Goal: Task Accomplishment & Management: Complete application form

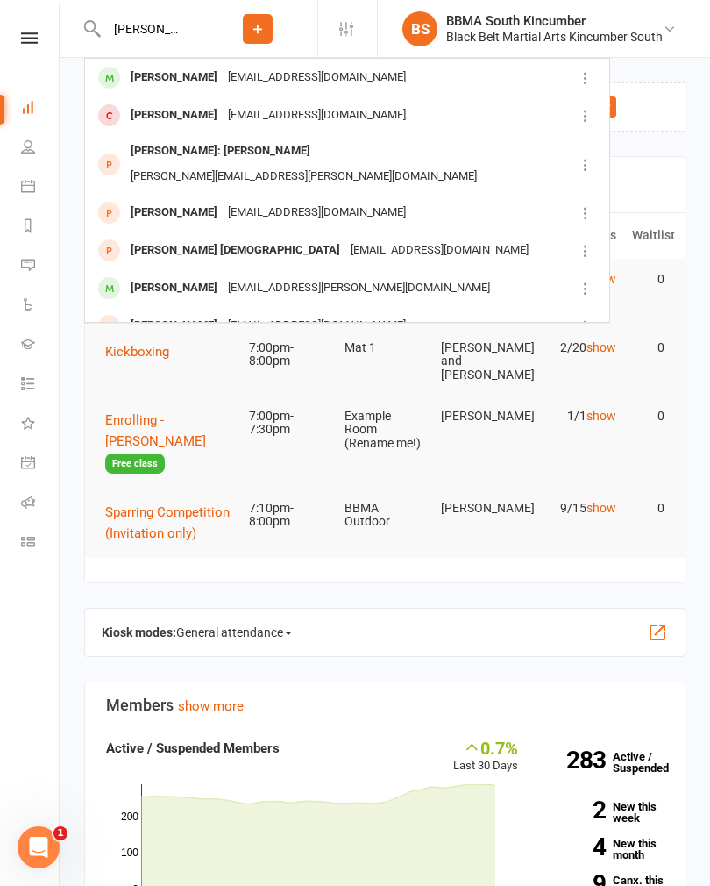
type input "Dylan"
click at [395, 195] on div "Dylan Egan pennyrevell@hotmail.com" at bounding box center [330, 213] width 488 height 36
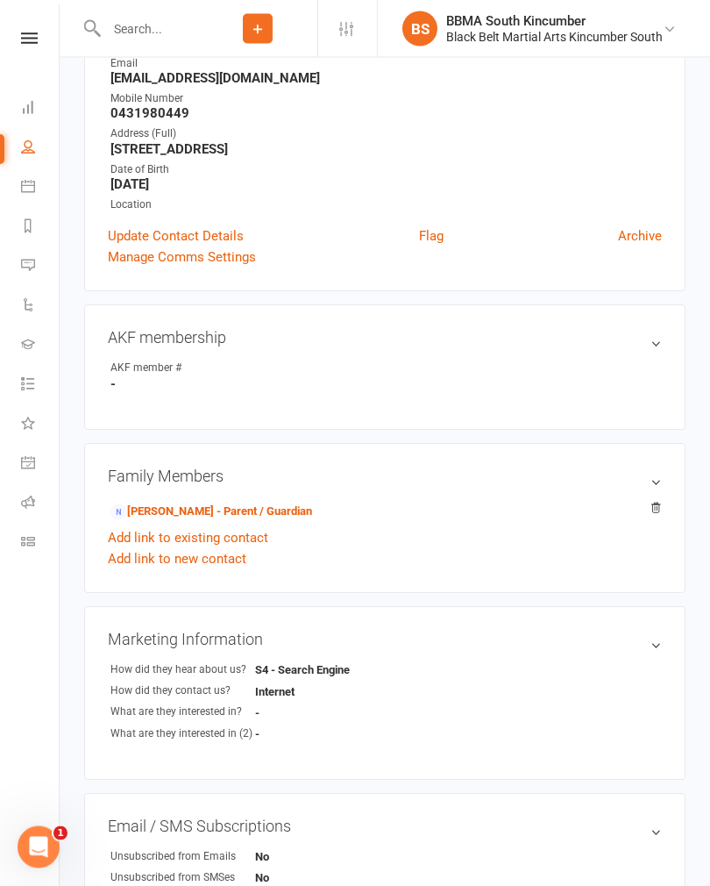
scroll to position [267, 0]
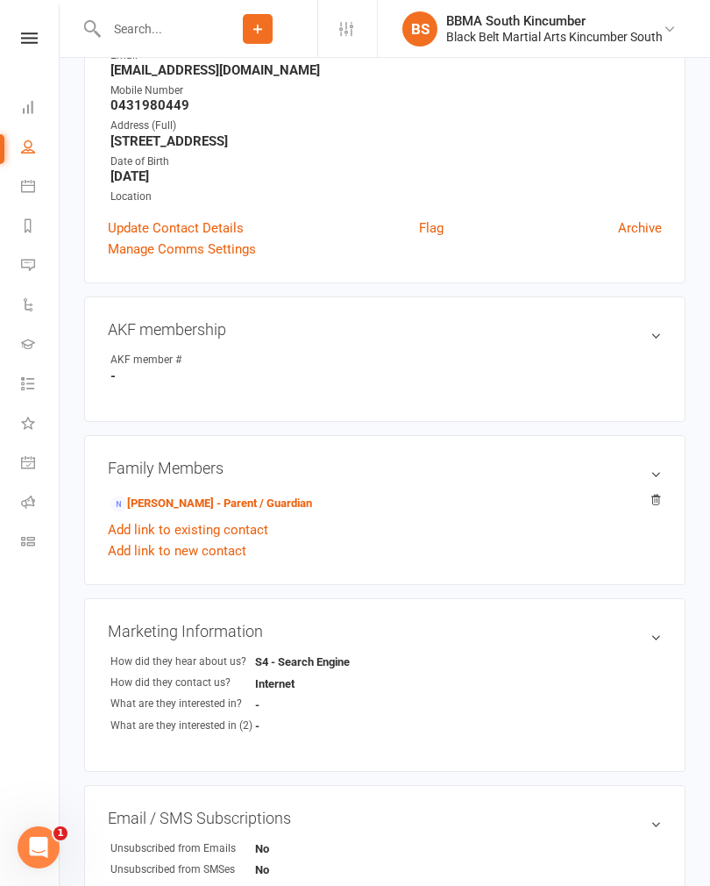
click at [228, 509] on link "Penny Egan - Parent / Guardian" at bounding box center [212, 504] width 202 height 18
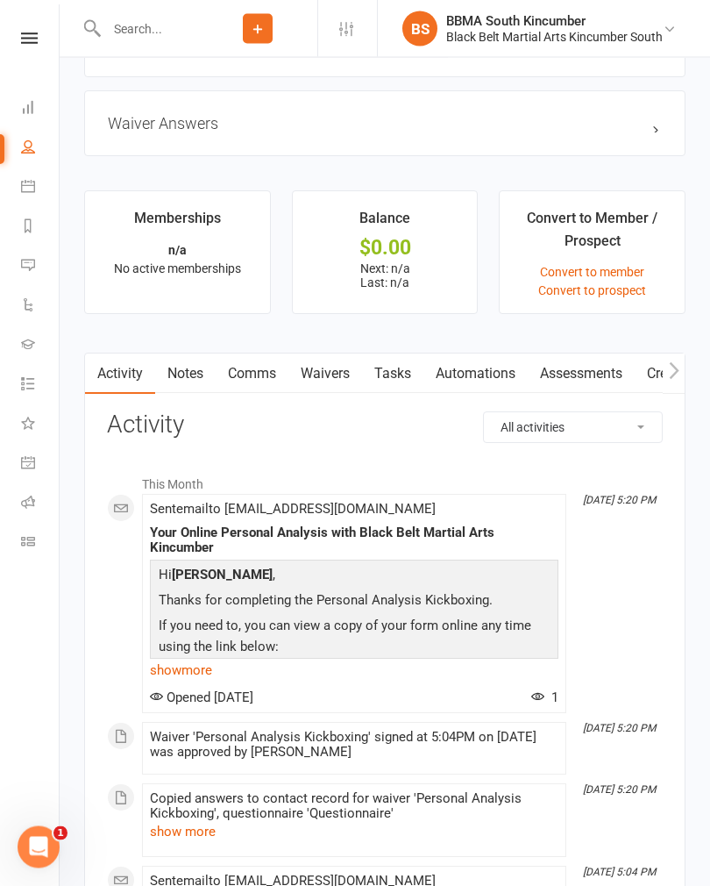
click at [346, 369] on link "Waivers" at bounding box center [326, 374] width 74 height 40
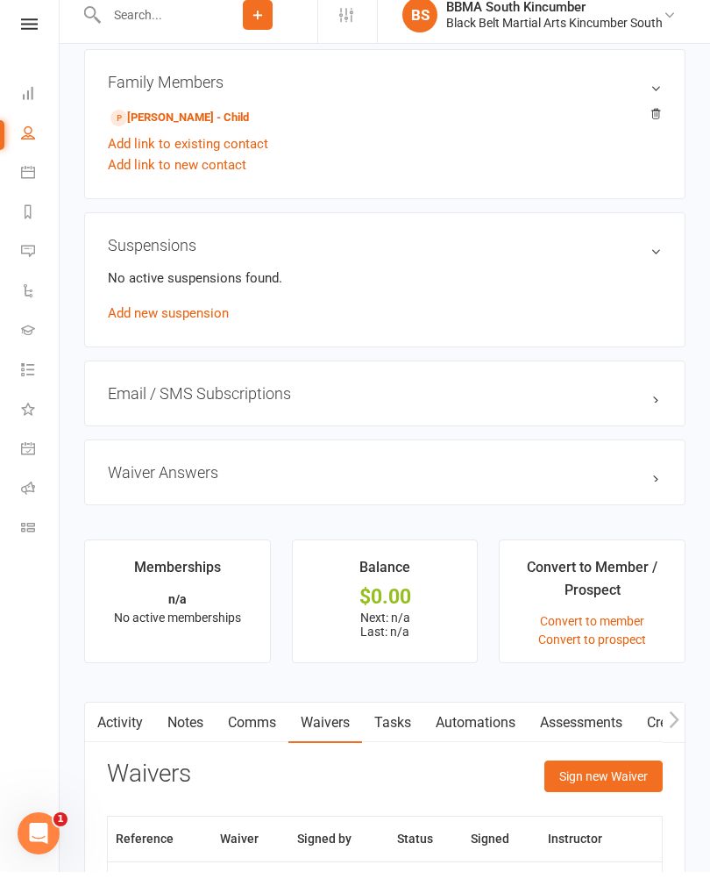
scroll to position [939, 0]
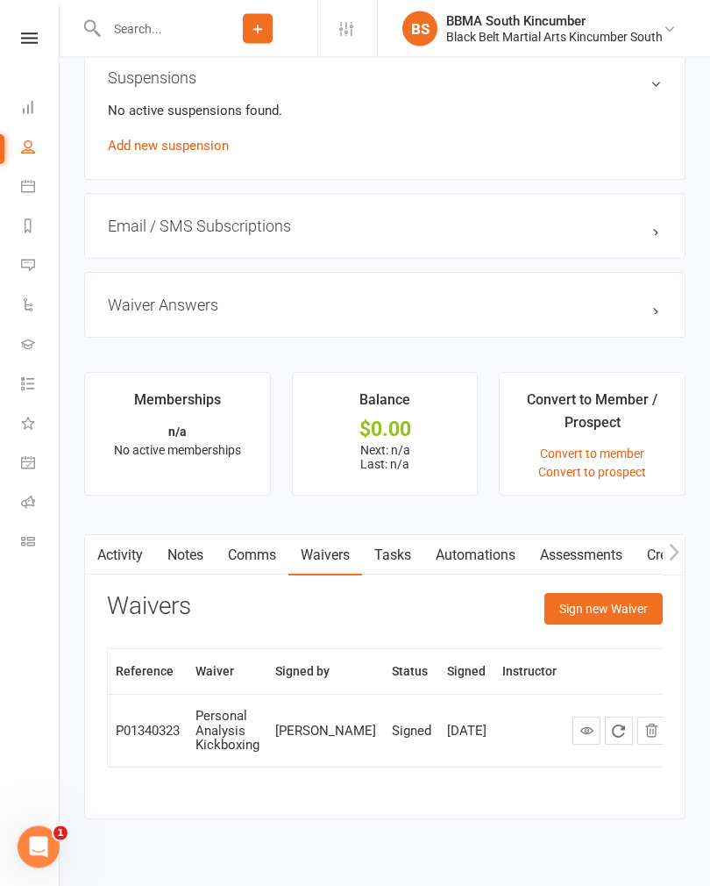
click at [597, 617] on button "Sign new Waiver" at bounding box center [604, 610] width 118 height 32
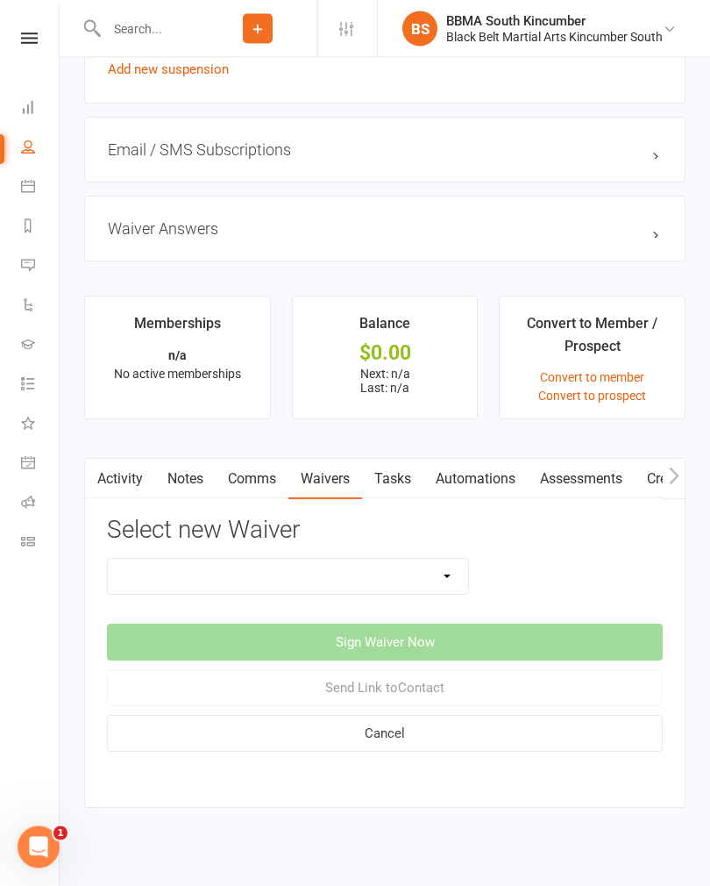
scroll to position [1189, 0]
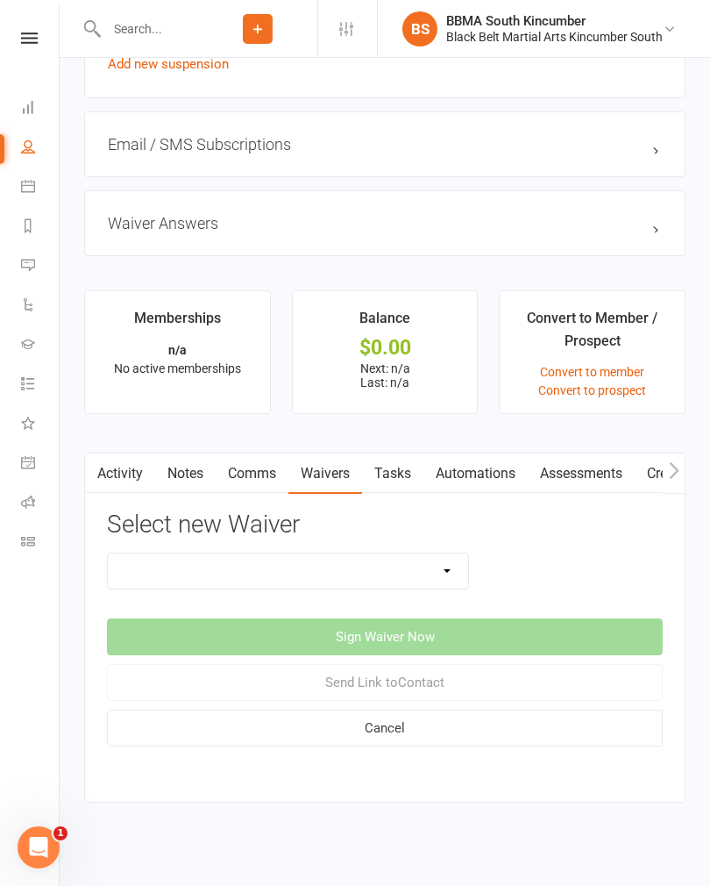
click at [441, 587] on select "Direct Debit Request Festival Enrolment Festival Trial Class Holiday Camp Waive…" at bounding box center [288, 570] width 361 height 35
select select "11213"
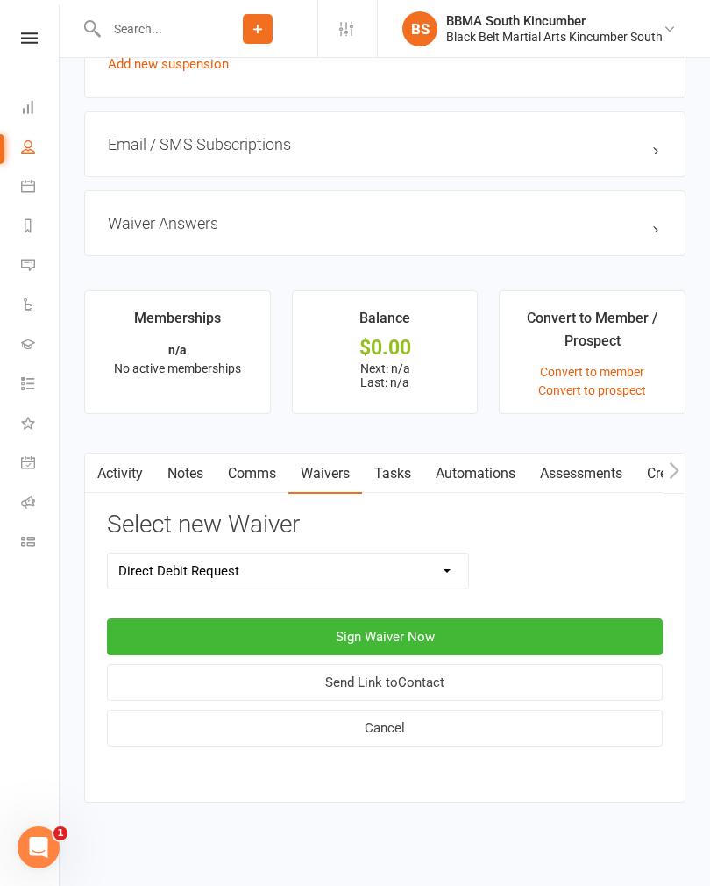
click at [405, 627] on button "Sign Waiver Now" at bounding box center [385, 636] width 556 height 37
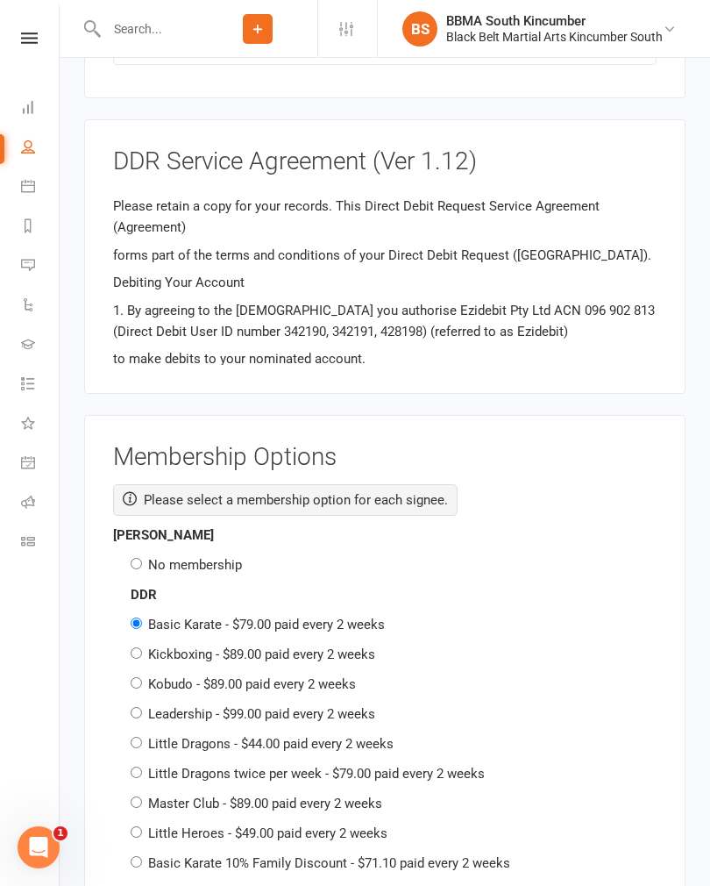
click at [212, 557] on label "No membership" at bounding box center [195, 565] width 94 height 16
click at [142, 558] on input "No membership" at bounding box center [136, 563] width 11 height 11
radio input "true"
radio input "false"
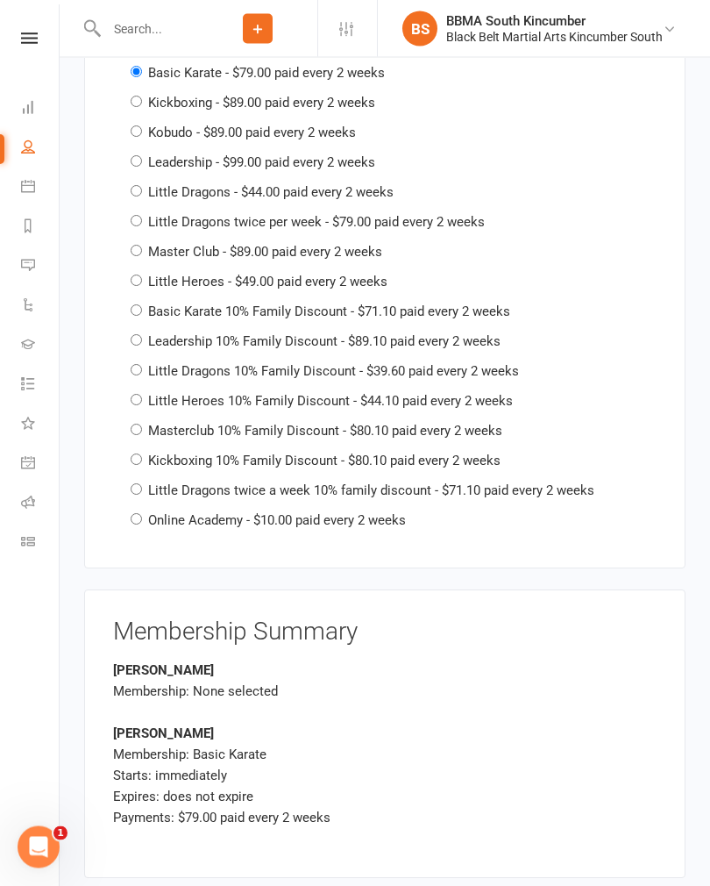
click at [304, 125] on label "Kobudo - $89.00 paid every 2 weeks" at bounding box center [252, 133] width 208 height 16
click at [142, 126] on input "Kobudo - $89.00 paid every 2 weeks" at bounding box center [136, 131] width 11 height 11
radio input "true"
radio input "false"
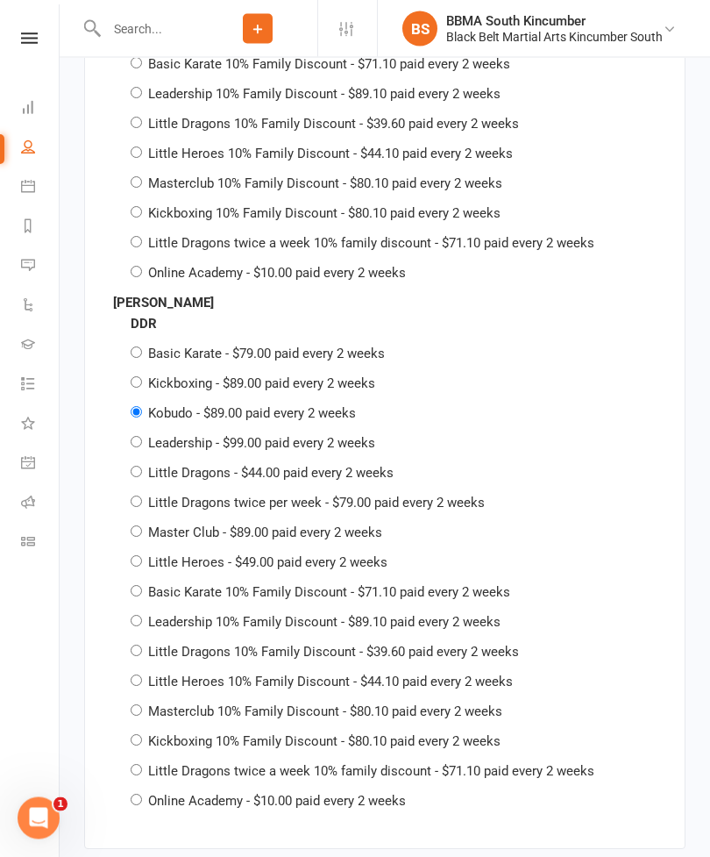
scroll to position [2112, 0]
click at [133, 375] on input "Kickboxing - $89.00 paid every 2 weeks" at bounding box center [136, 380] width 11 height 11
radio input "true"
radio input "false"
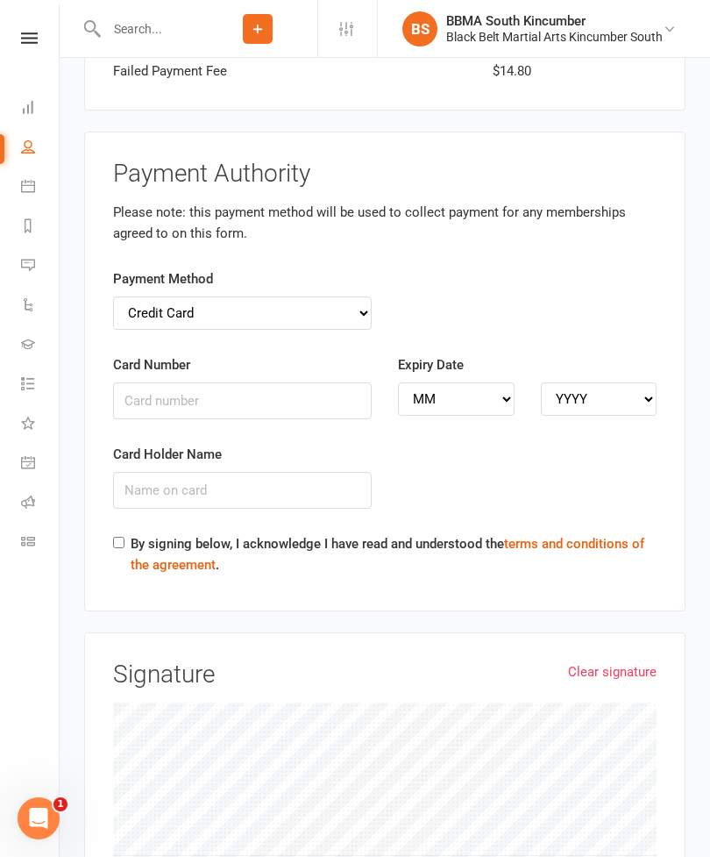
scroll to position [3429, 0]
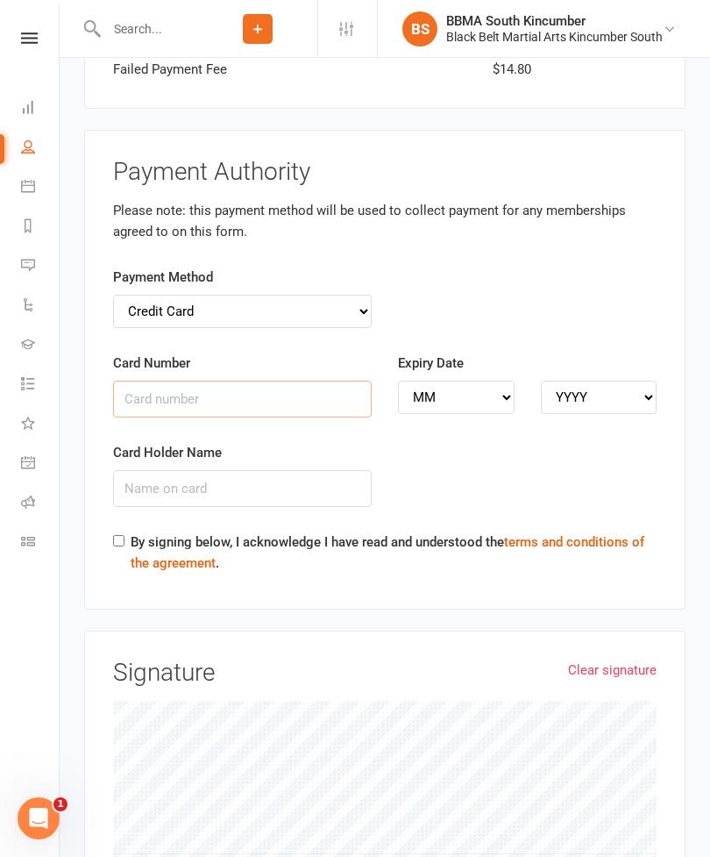
click at [318, 381] on input "Card Number" at bounding box center [242, 399] width 259 height 37
type input "4017954237765897"
click at [481, 381] on select "MM 01 02 03 04 05 06 07 08 09 10 11 12" at bounding box center [456, 397] width 117 height 33
select select "03"
click at [630, 381] on select "YYYY 2025 2026 2027 2028 2029 2030 2031 2032 2033 2034" at bounding box center [599, 397] width 117 height 33
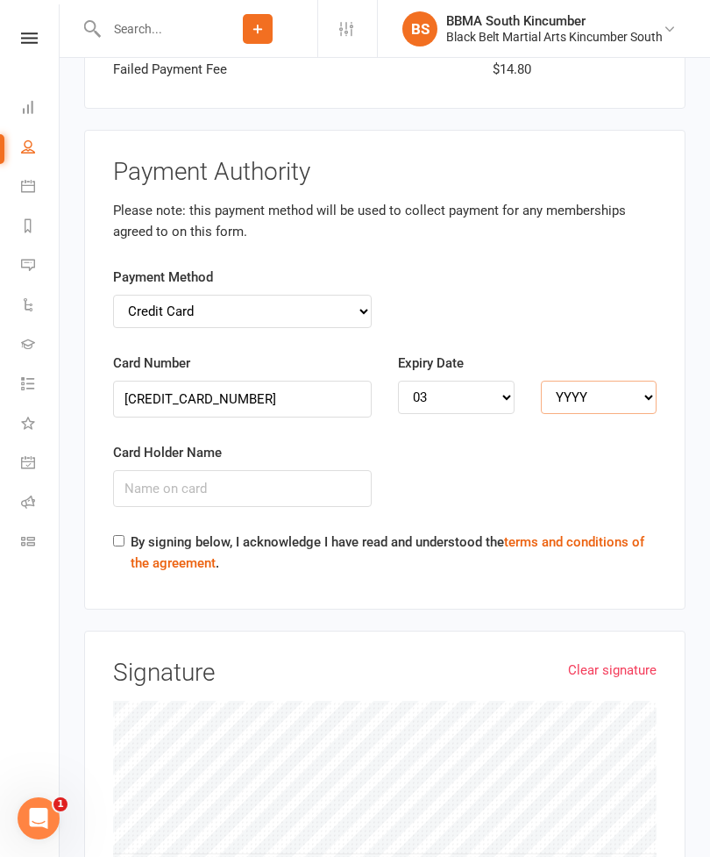
select select "2029"
click at [289, 470] on input "Card Holder Name" at bounding box center [242, 488] width 259 height 37
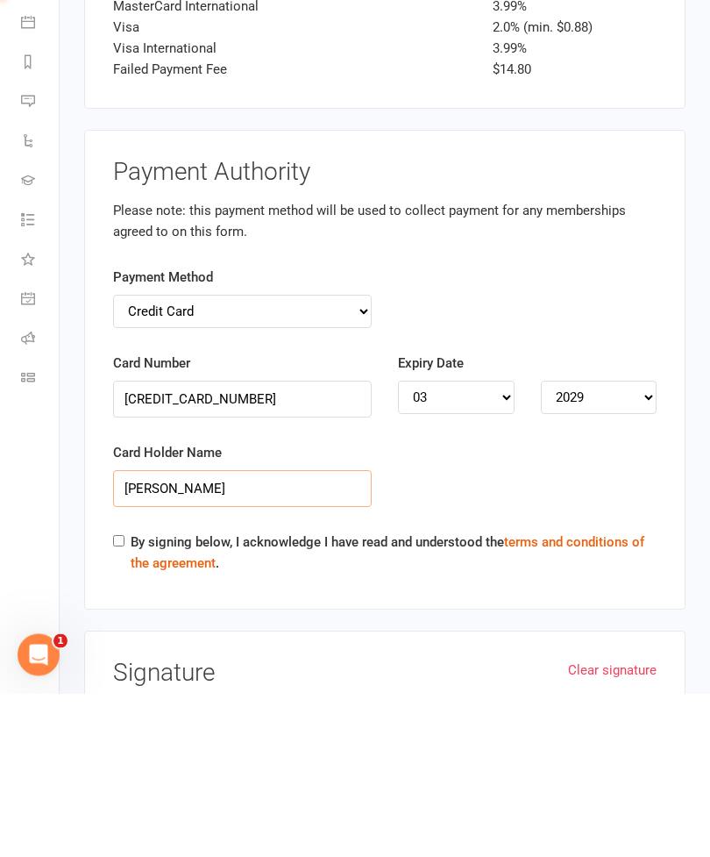
scroll to position [3266, 0]
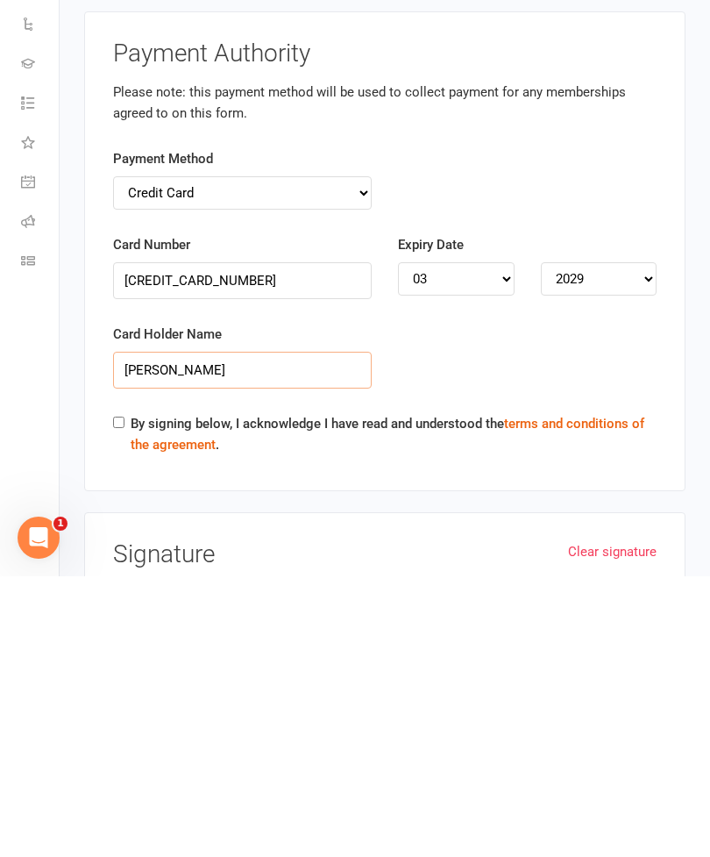
type input "Mrs Penny Egan"
click at [132, 694] on label "By signing below, I acknowledge I have read and understood the terms and condit…" at bounding box center [394, 715] width 526 height 42
click at [125, 697] on input "By signing below, I acknowledge I have read and understood the terms and condit…" at bounding box center [118, 702] width 11 height 11
checkbox input "true"
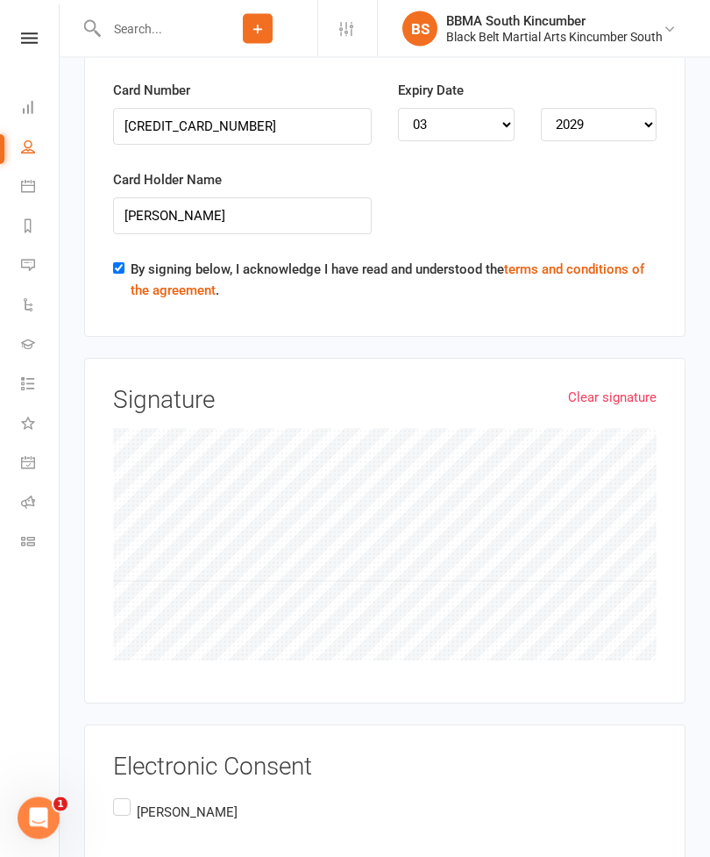
scroll to position [3702, 0]
click at [117, 795] on label "Penny Egan" at bounding box center [177, 826] width 128 height 62
click at [117, 795] on input "Penny Egan" at bounding box center [118, 795] width 11 height 0
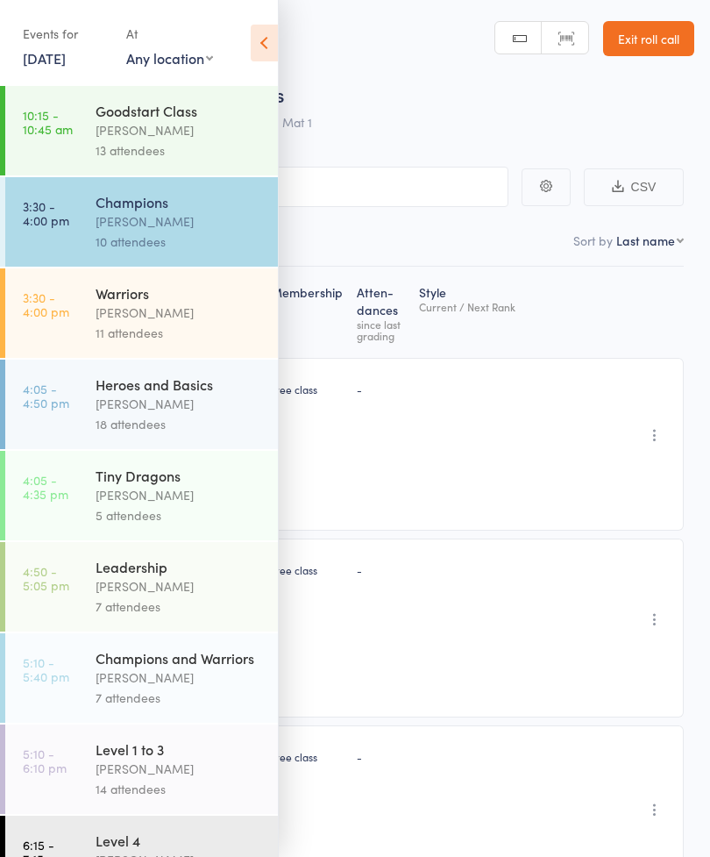
click at [654, 54] on link "Exit roll call" at bounding box center [648, 38] width 91 height 35
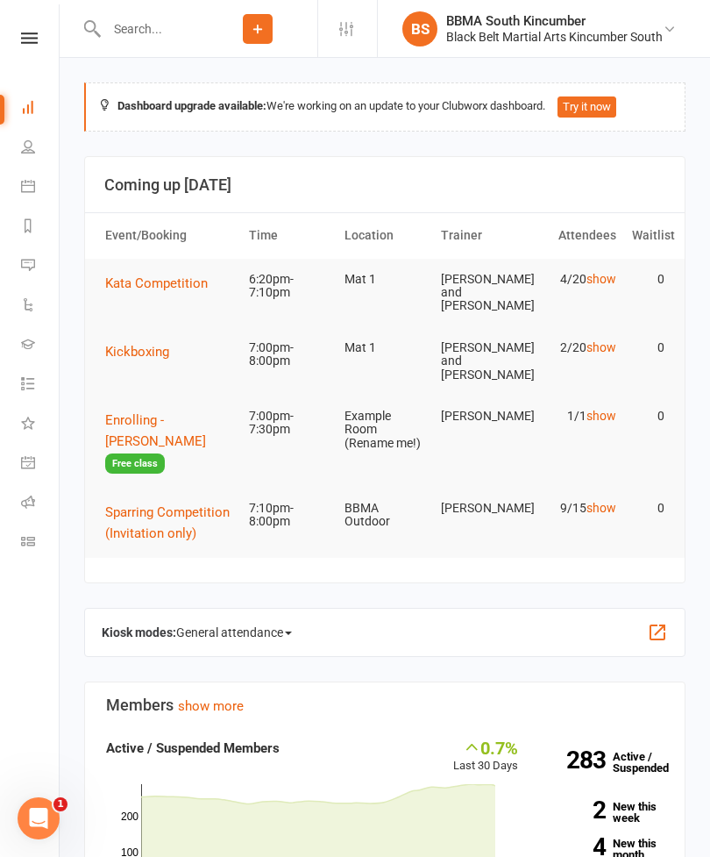
click at [195, 38] on input "text" at bounding box center [149, 29] width 97 height 25
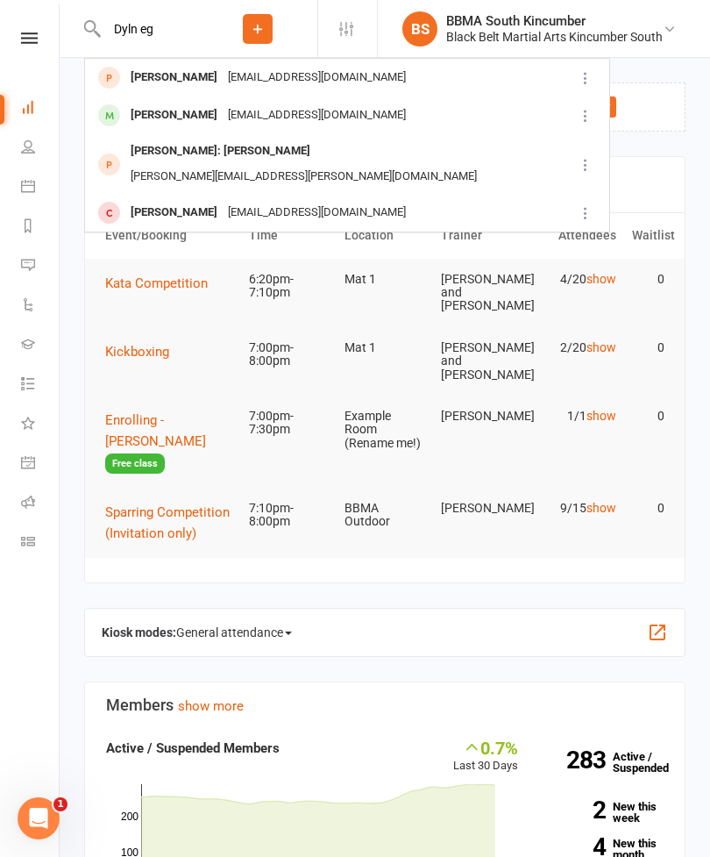
type input "Dyln eg"
click at [360, 77] on div "Dylan Egan pennyrevell@hotmail.com" at bounding box center [330, 78] width 488 height 36
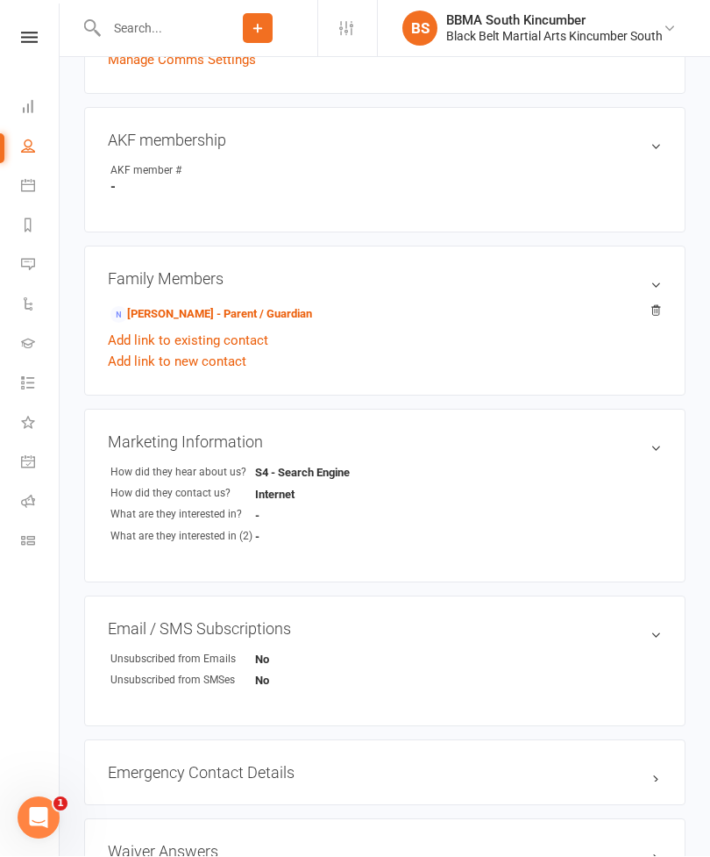
scroll to position [456, 0]
click at [247, 319] on link "Penny Egan - Parent / Guardian" at bounding box center [212, 314] width 202 height 18
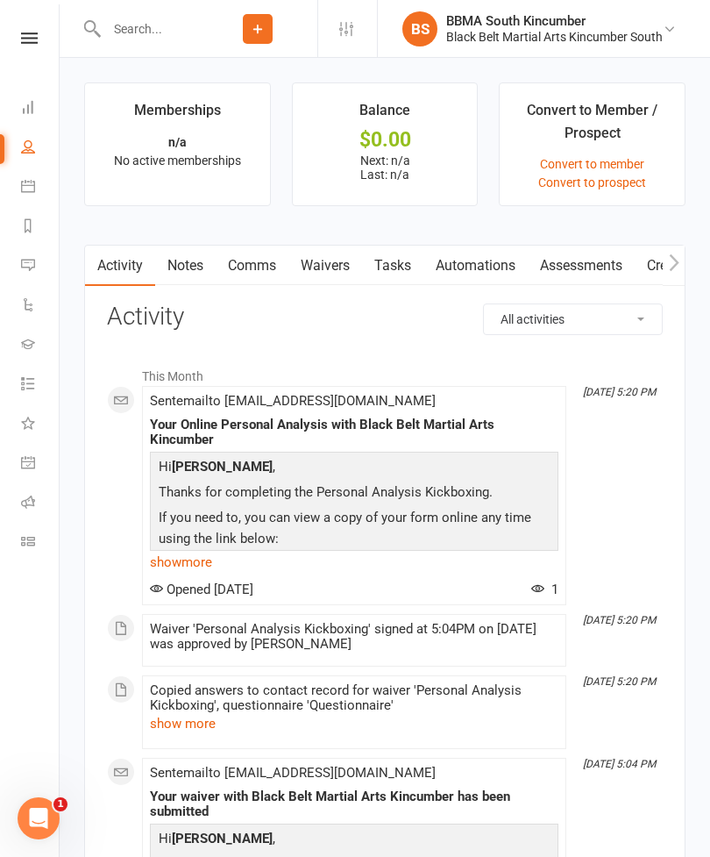
click at [336, 271] on link "Waivers" at bounding box center [326, 266] width 74 height 40
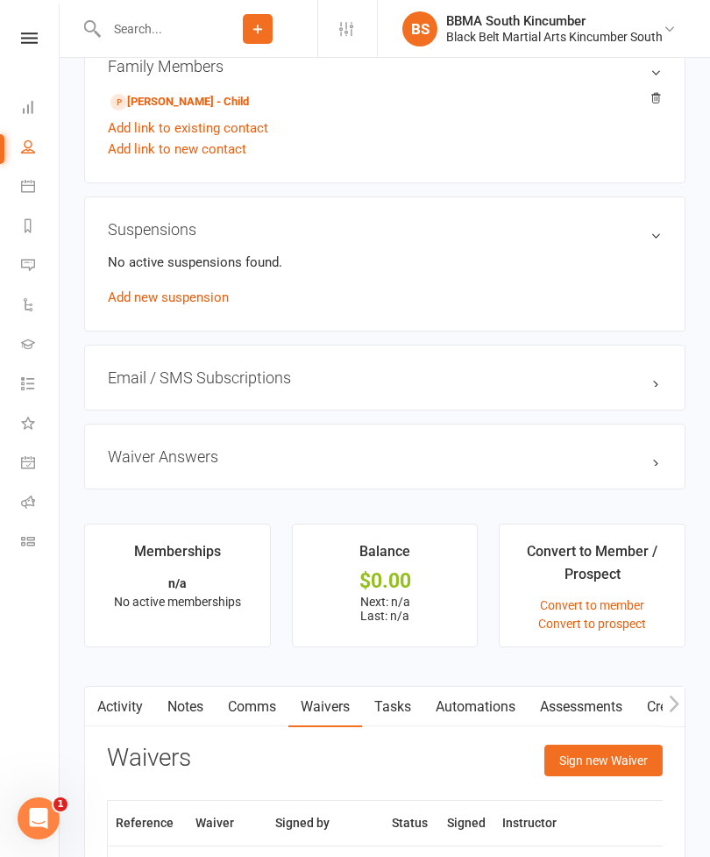
click at [629, 764] on button "Sign new Waiver" at bounding box center [604, 761] width 118 height 32
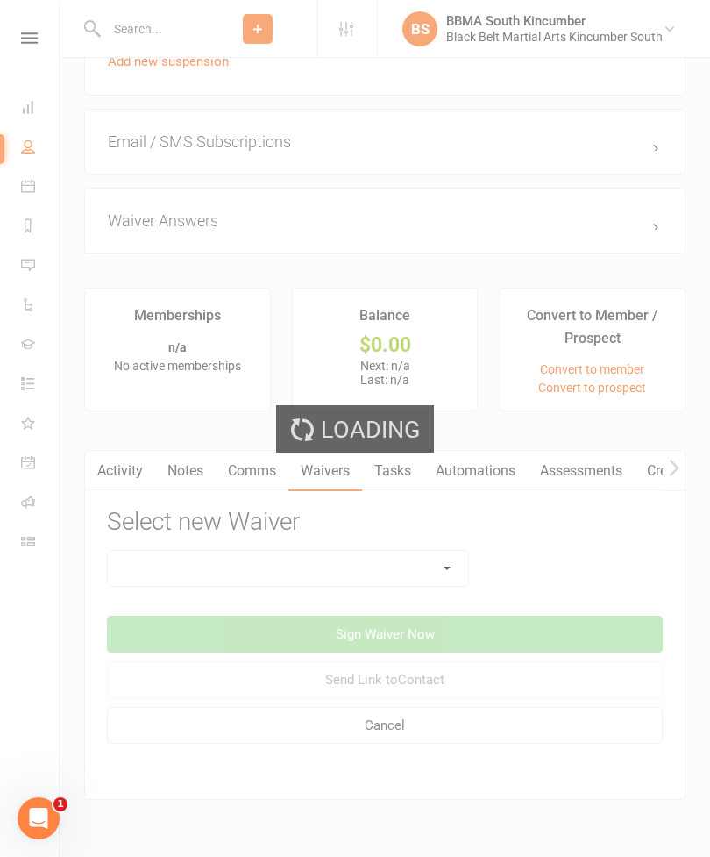
scroll to position [1245, 0]
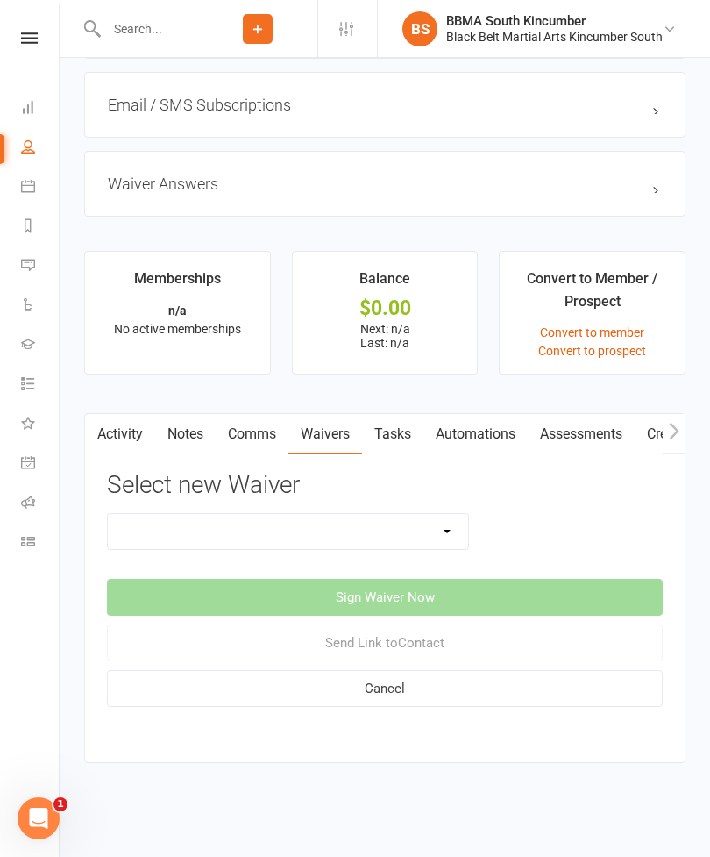
click at [411, 523] on select "Direct Debit Request Festival Enrolment Festival Trial Class Holiday Camp Waive…" at bounding box center [288, 531] width 361 height 35
select select "5212"
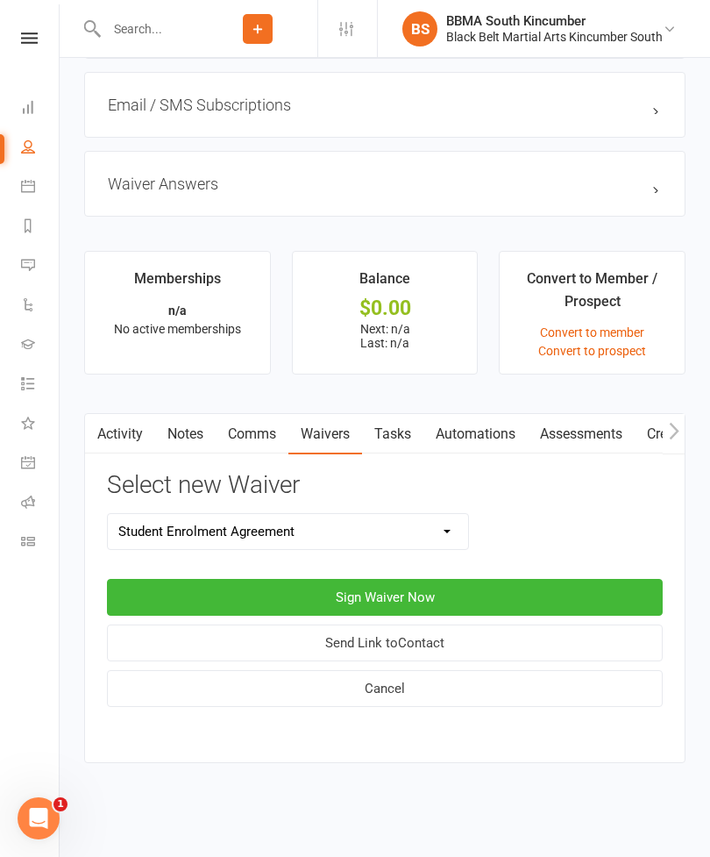
click at [450, 581] on button "Sign Waiver Now" at bounding box center [385, 597] width 556 height 37
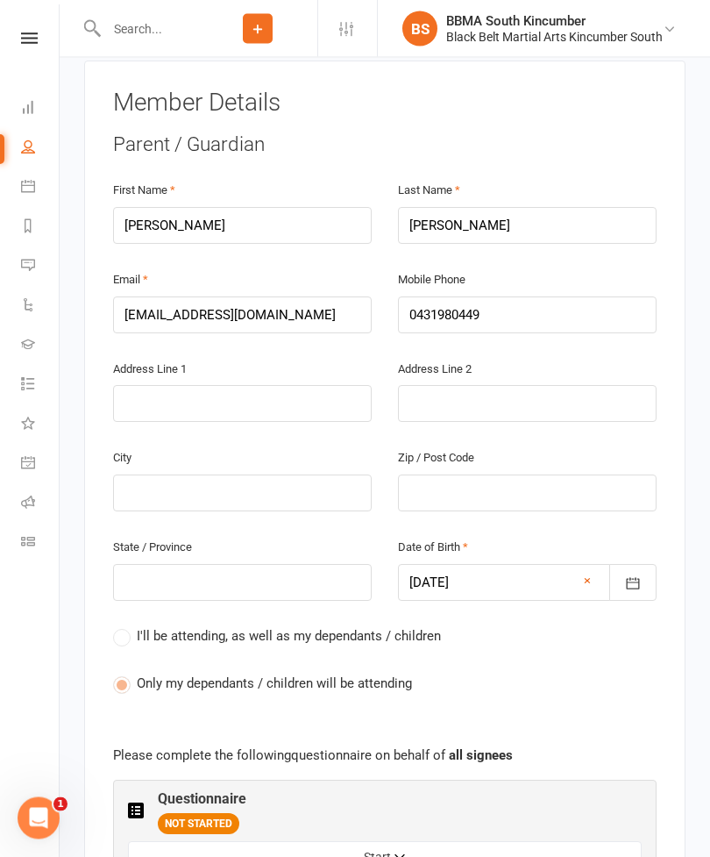
scroll to position [356, 0]
click at [265, 385] on input "text" at bounding box center [242, 403] width 259 height 37
type input "2"
type input "27"
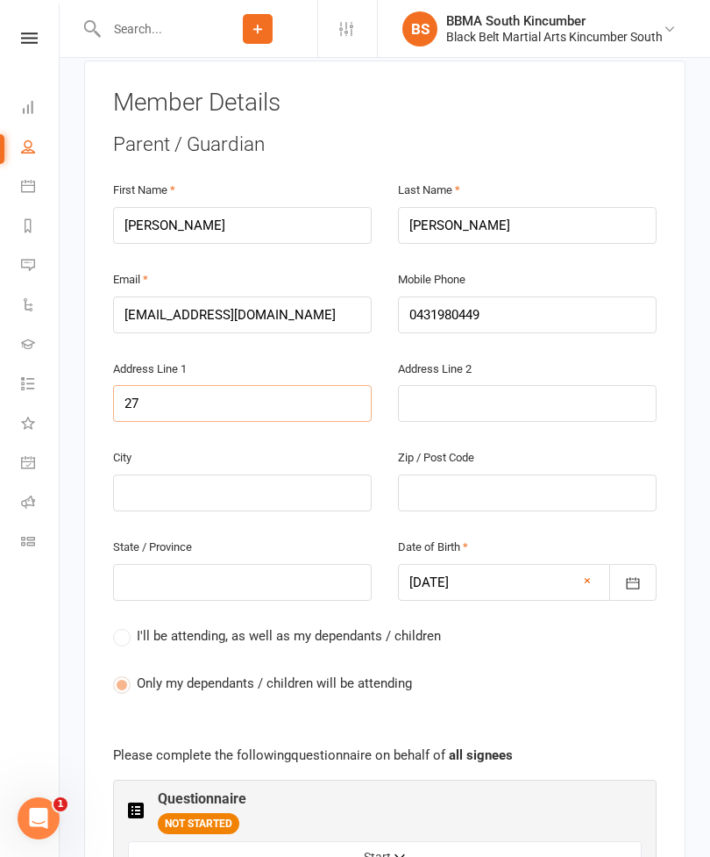
type input "27"
type input "275"
type input "275 D"
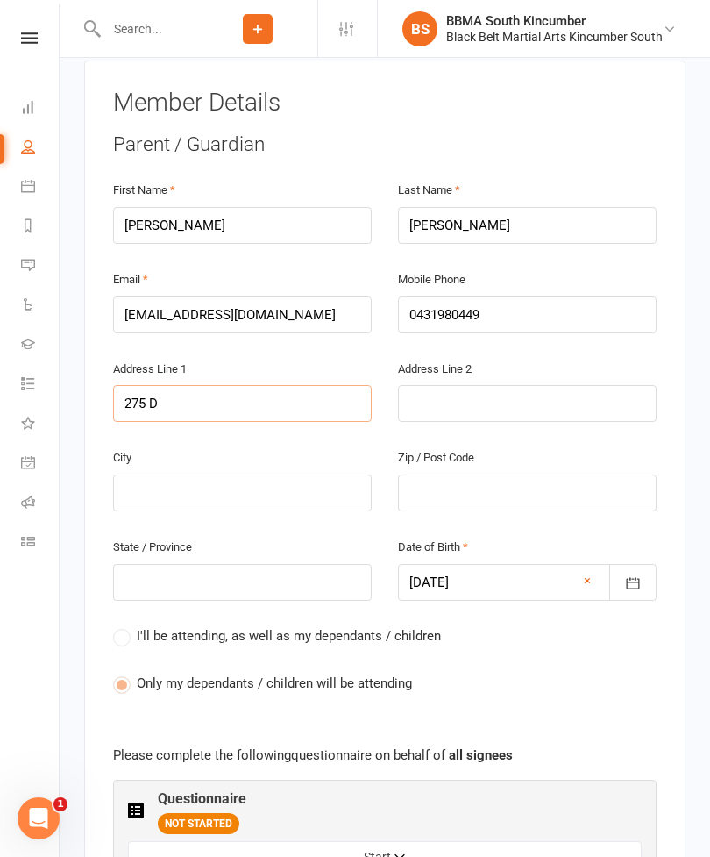
type input "275 Da"
type input "275 Dav"
type input "275 Davi"
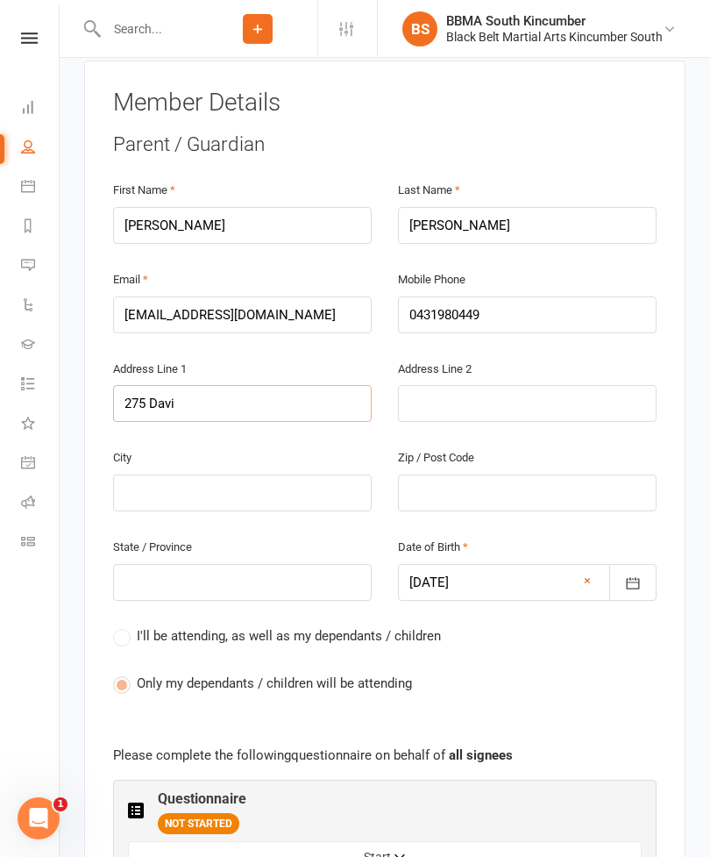
type input "275 Davi"
type input "275 Davis"
type input "275 Davist"
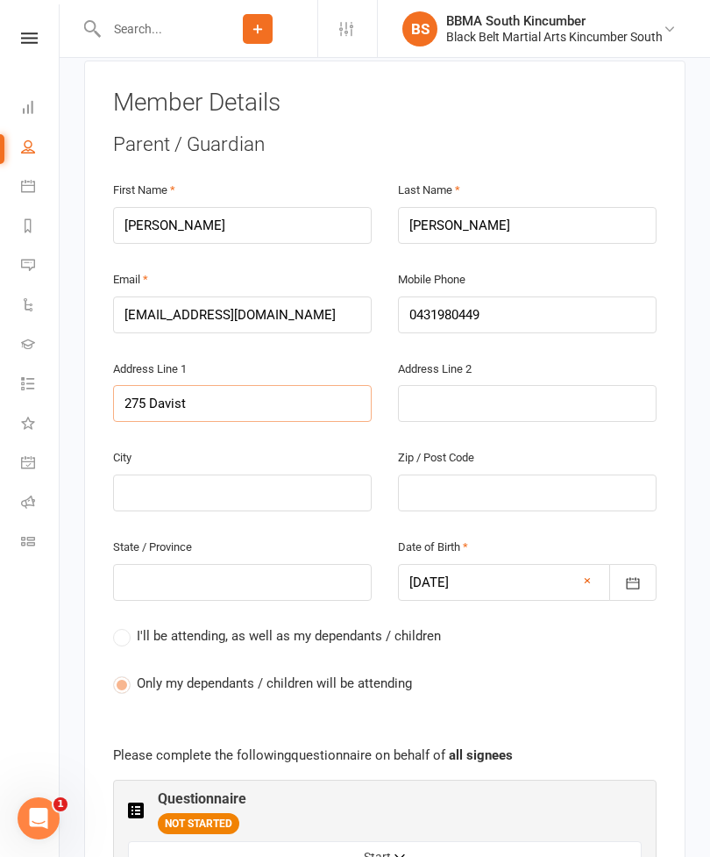
type input "275 Davisto"
type input "275 Davistow"
type input "275 Davistown"
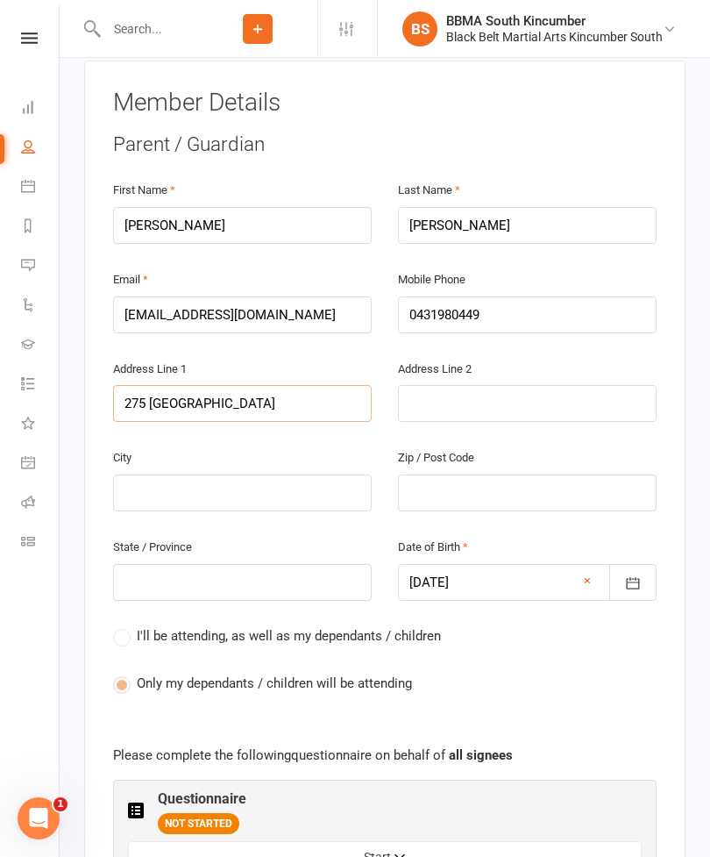
type input "275 Davistown"
type input "275 Davistown R"
type input "275 Davistown Ro"
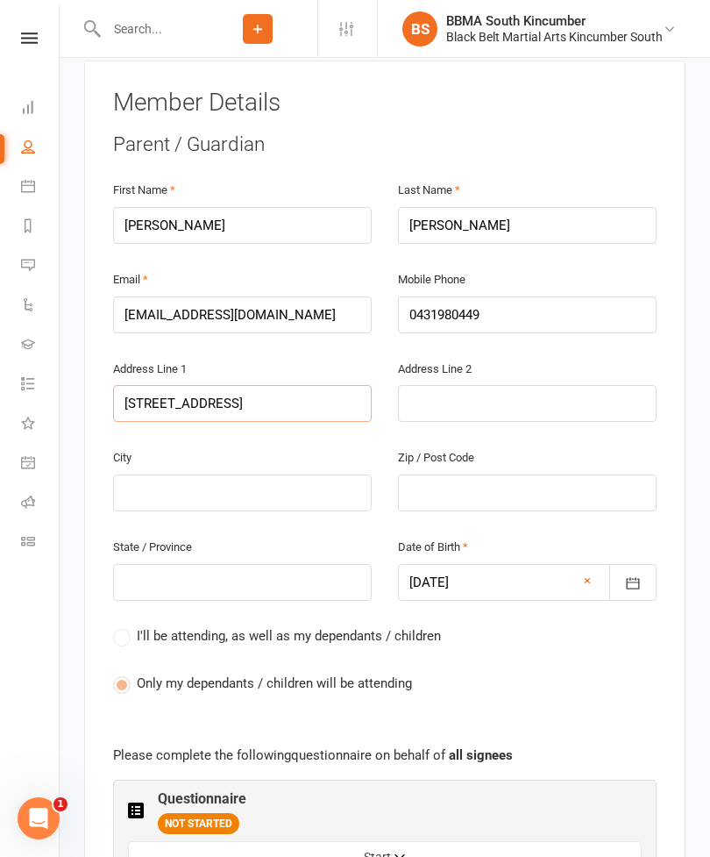
type input "275 Davistown Roa"
type input "275 Davistown Road"
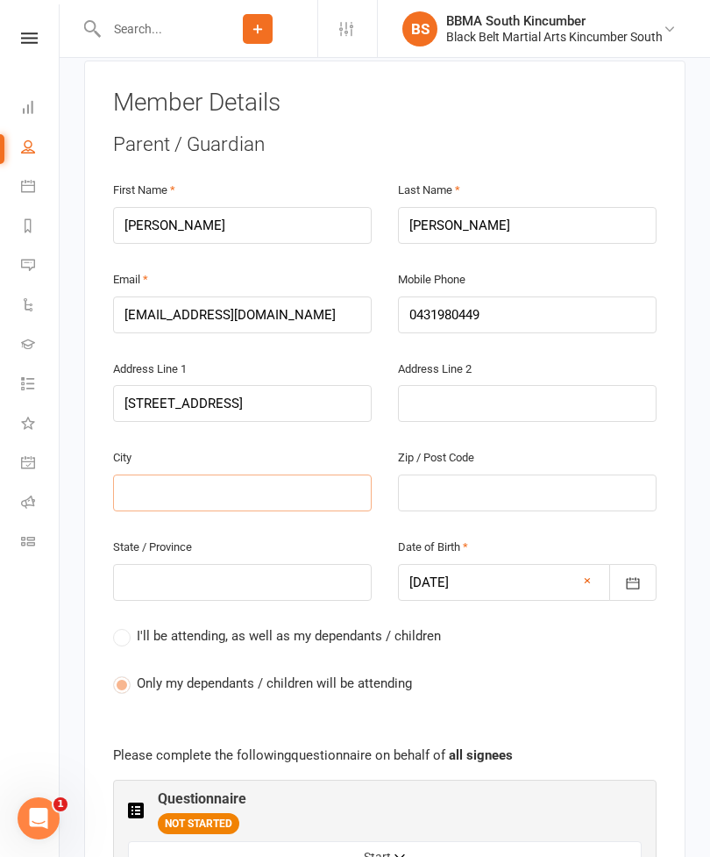
click at [291, 475] on input "text" at bounding box center [242, 493] width 259 height 37
type input "Y"
type input "Ya"
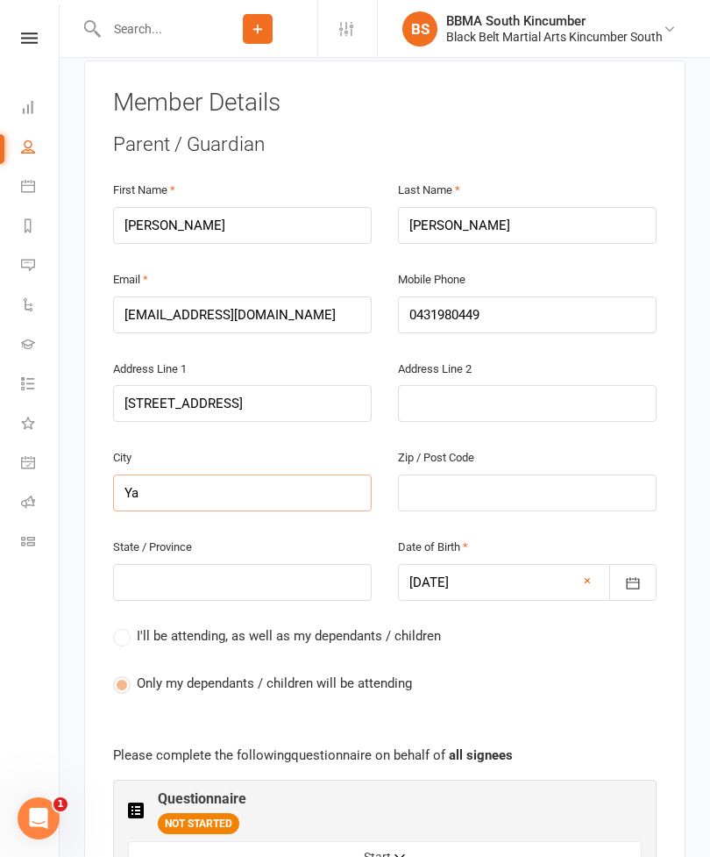
type input "Yat"
type input "Yatt"
type input "Yatta"
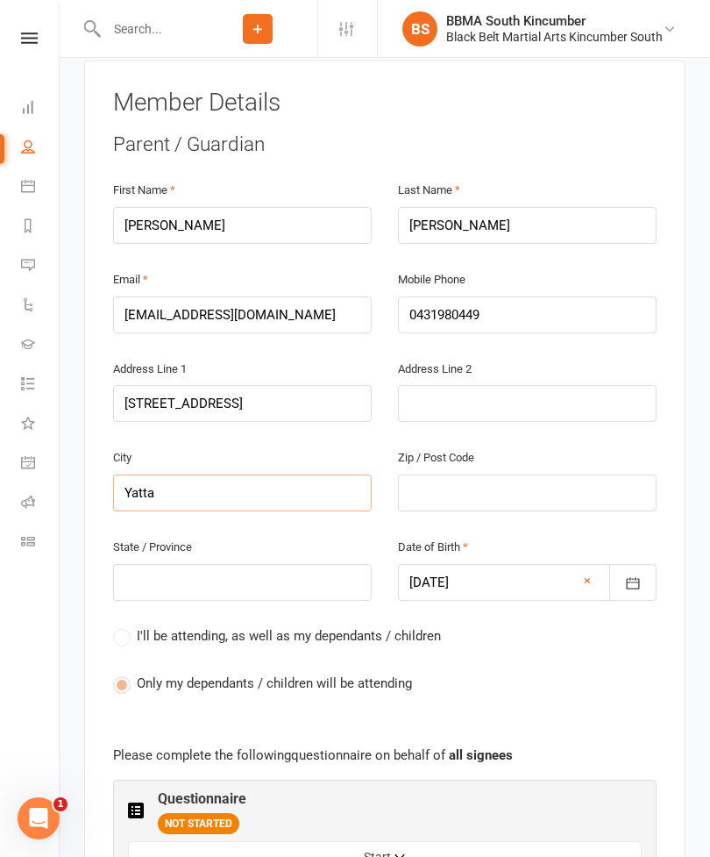
type input "Yatta"
type input "Yattal"
type input "Yattalu"
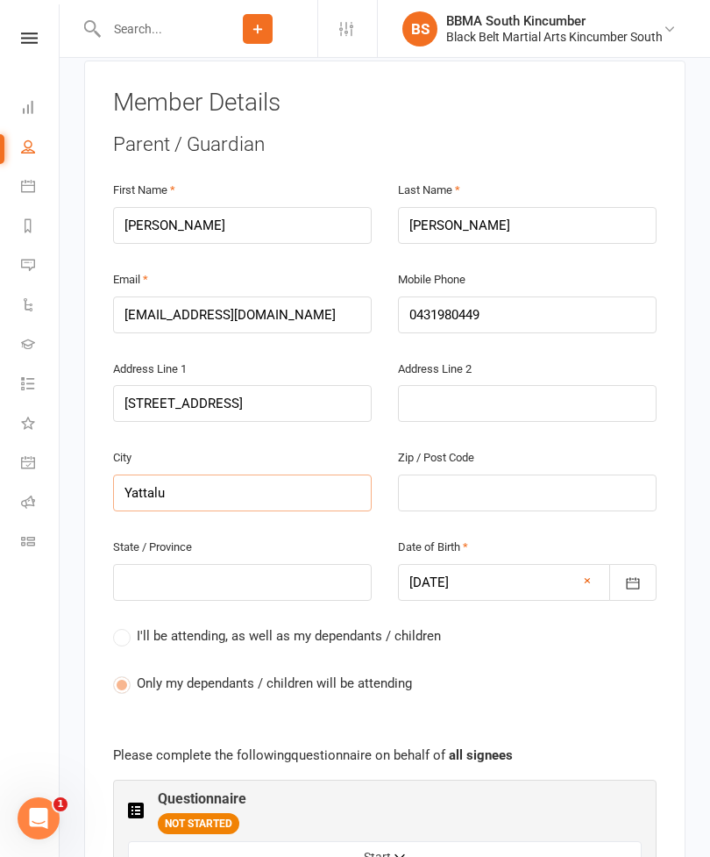
type input "Yattalun"
type input "Yattalung"
type input "Yattalunga"
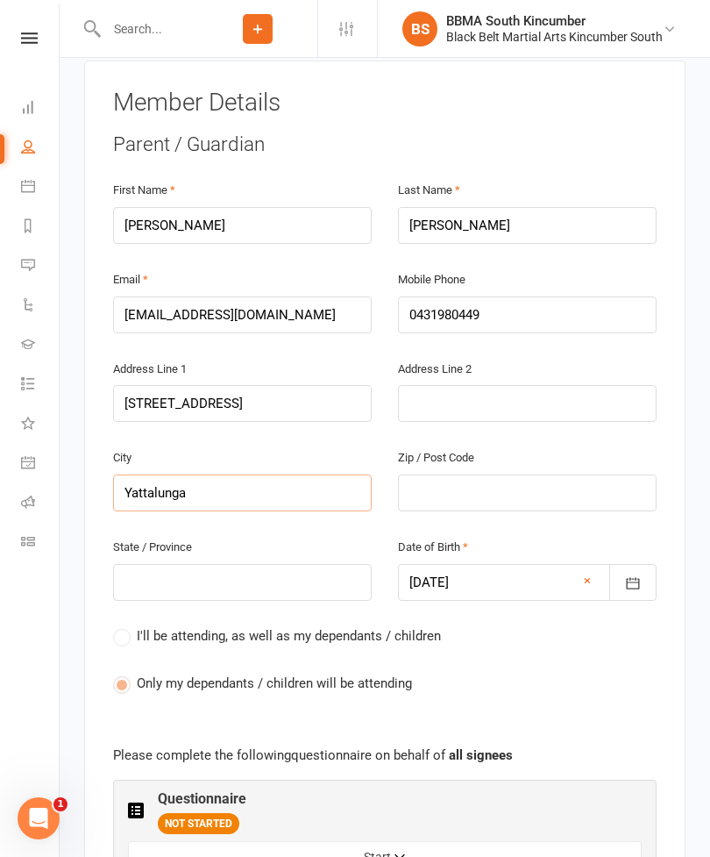
type input "Yattalunga"
click at [517, 475] on input "text" at bounding box center [527, 493] width 259 height 37
type input "2"
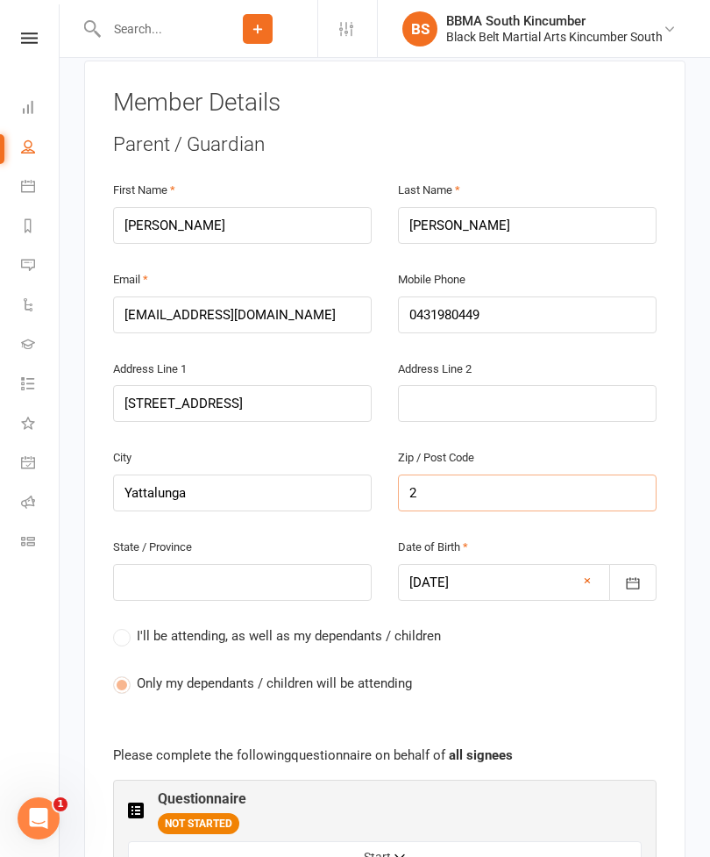
type input "22"
type input "225"
type input "2251"
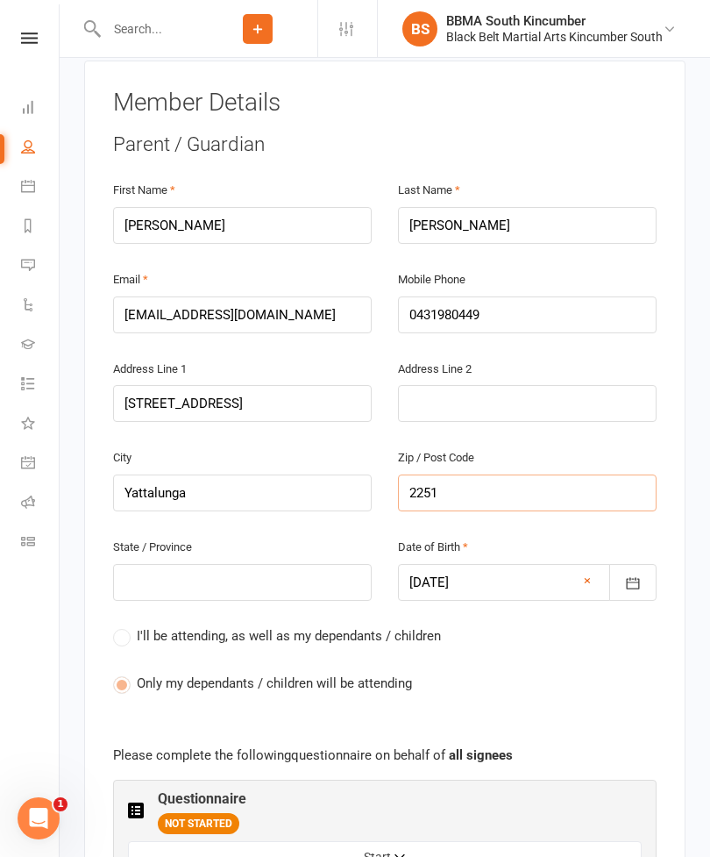
type input "2251"
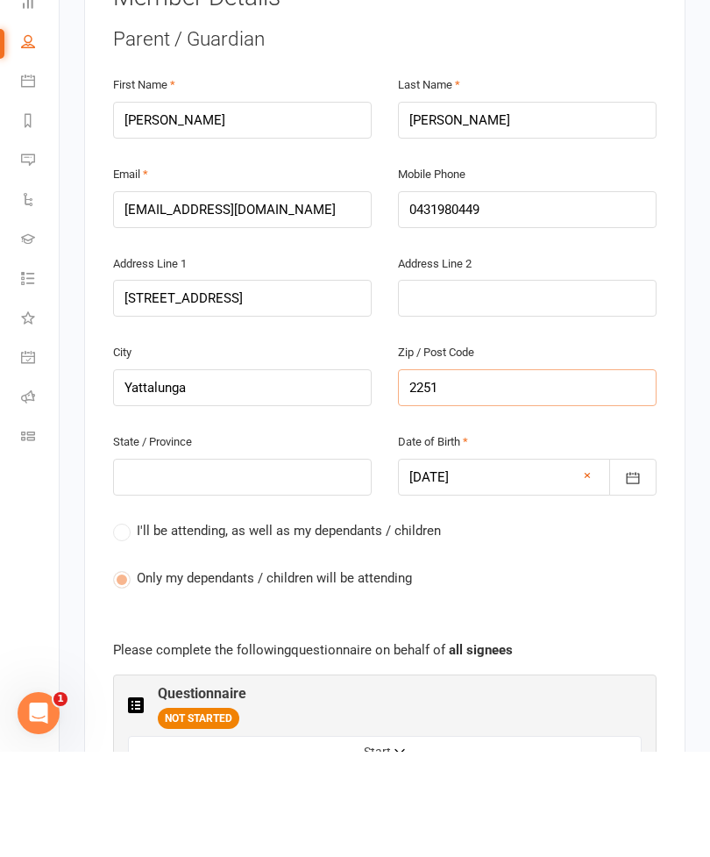
type input "2251"
click at [306, 564] on input "text" at bounding box center [242, 582] width 259 height 37
type input "N"
type input "NS"
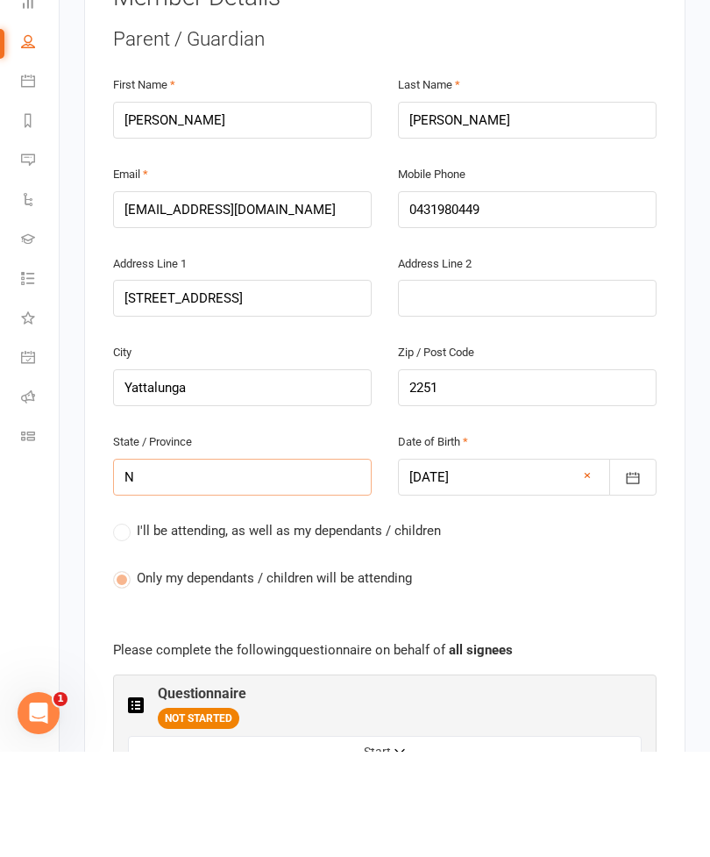
type input "NS"
type input "NSw"
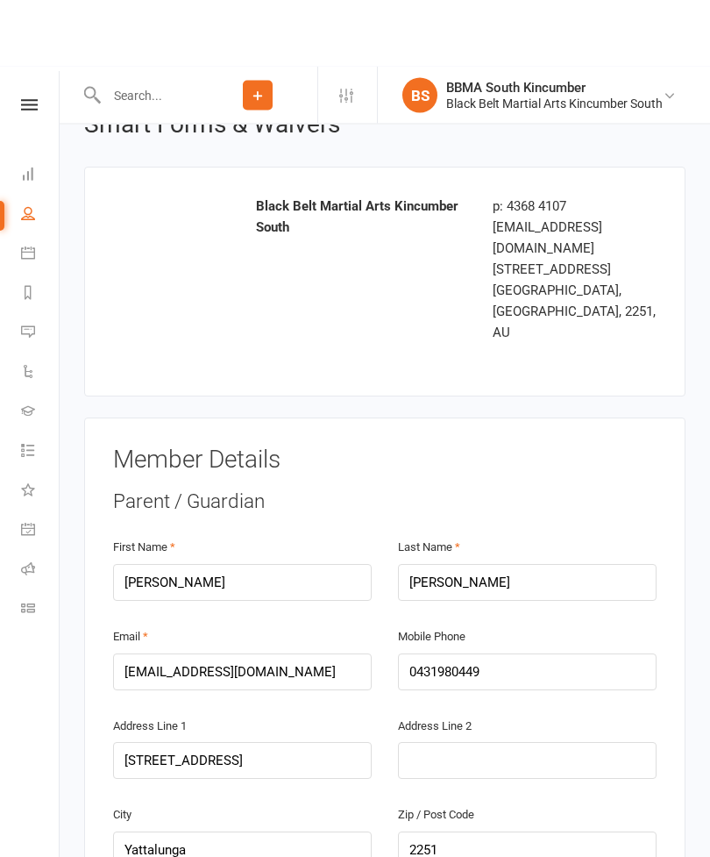
scroll to position [75, 0]
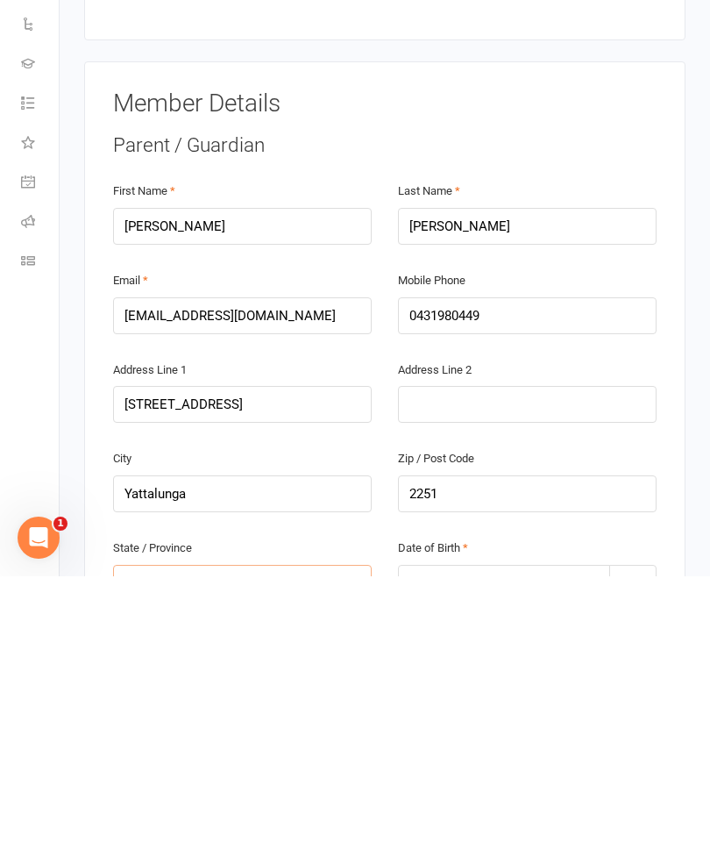
type input "NS"
type input "NSW"
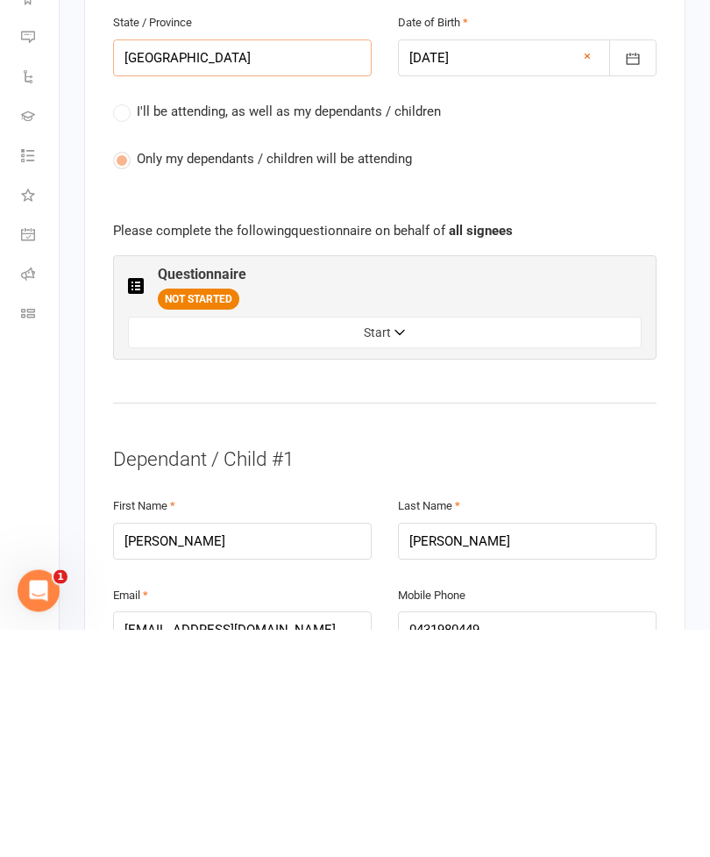
scroll to position [653, 0]
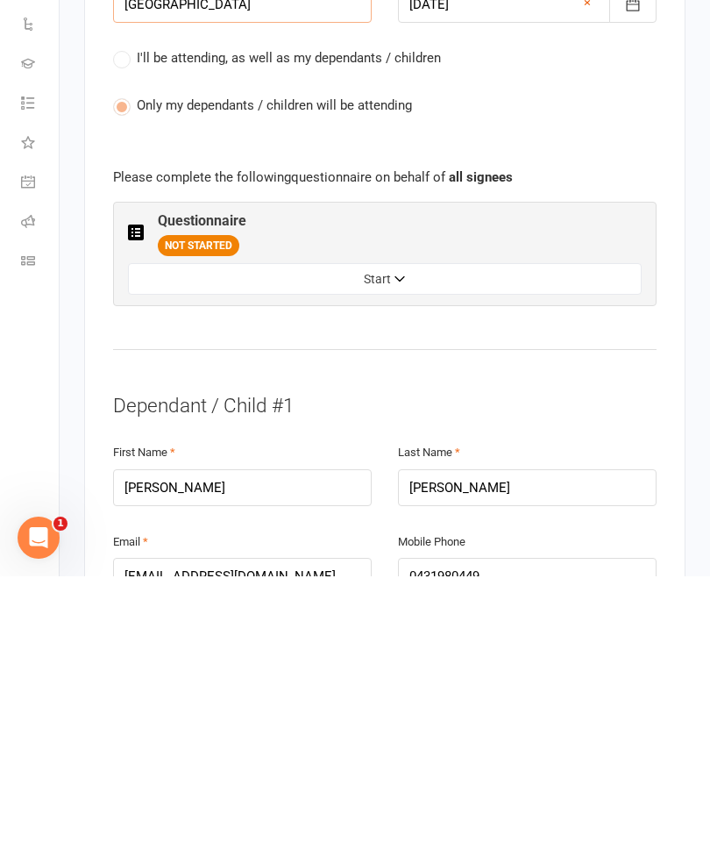
type input "NSW"
click at [379, 544] on button "Start" at bounding box center [385, 560] width 514 height 32
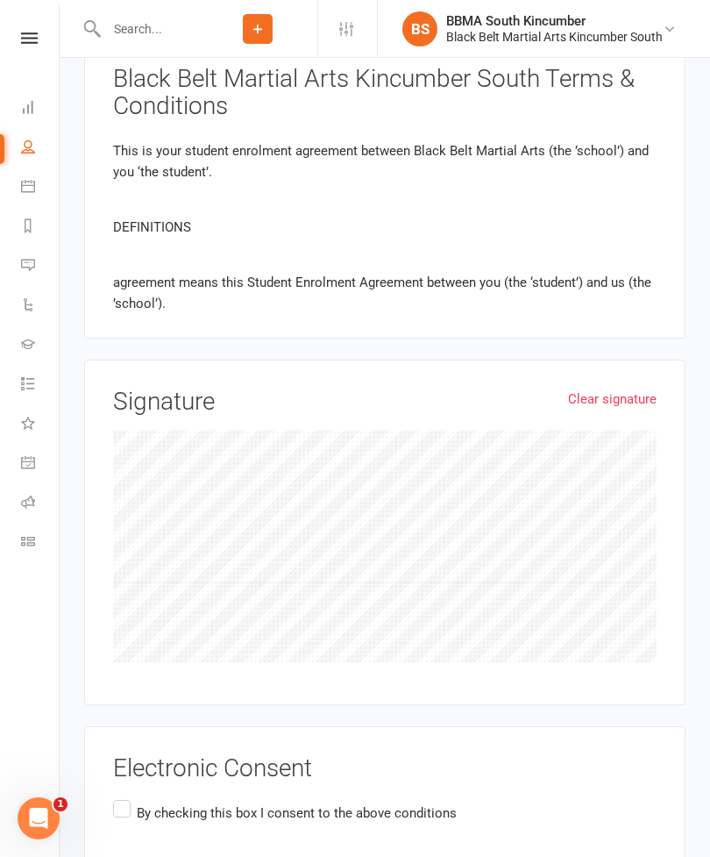
scroll to position [2070, 0]
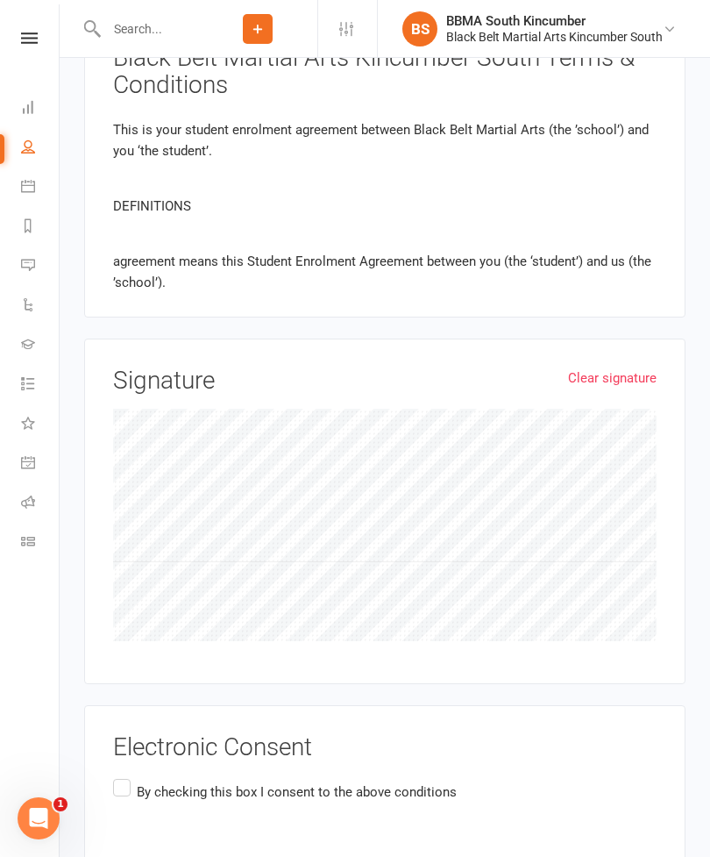
click at [123, 775] on label "By checking this box I consent to the above conditions" at bounding box center [285, 792] width 344 height 34
click at [123, 775] on input "By checking this box I consent to the above conditions" at bounding box center [118, 775] width 11 height 0
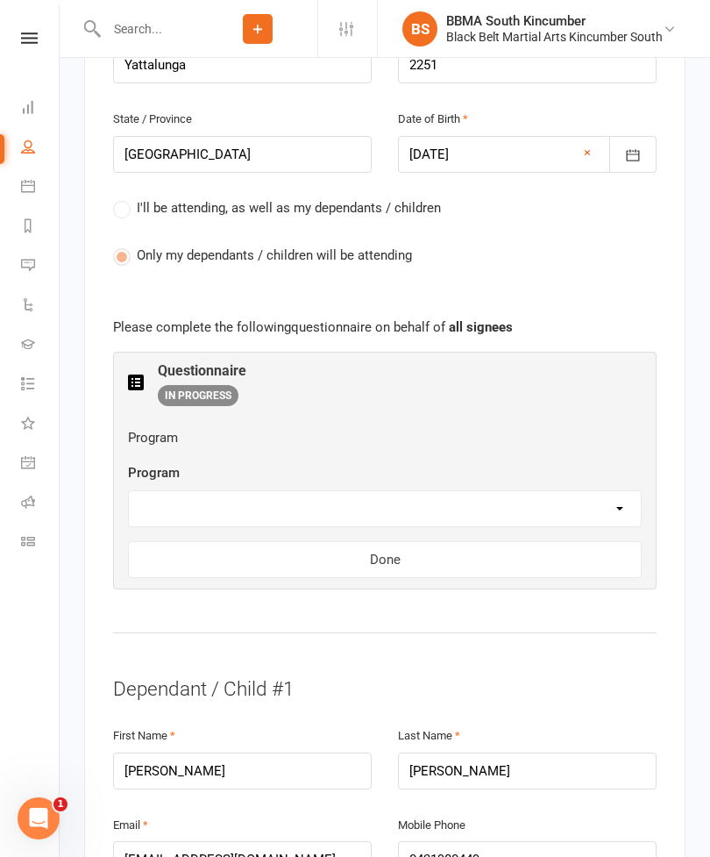
scroll to position [789, 0]
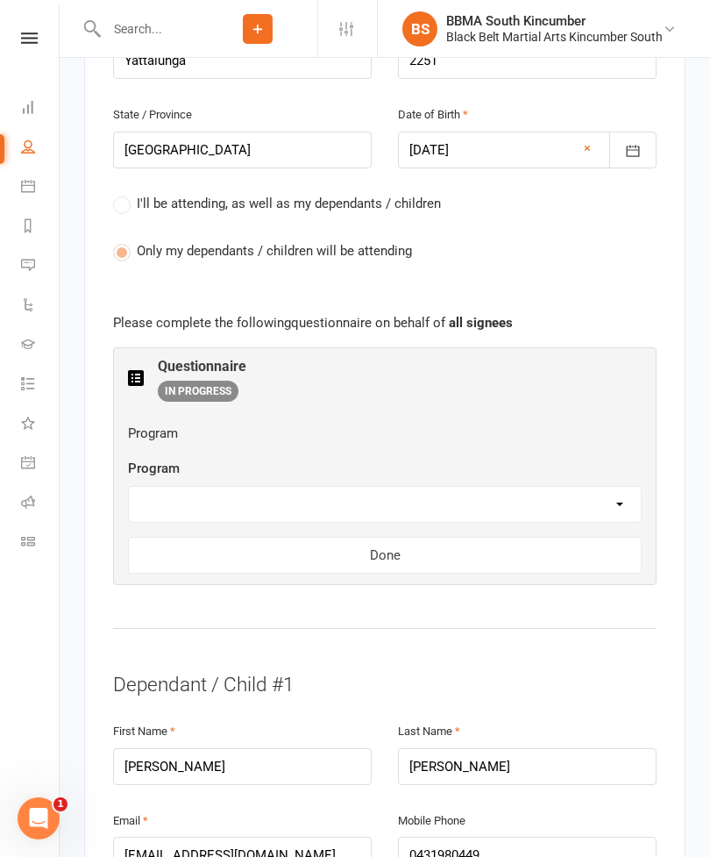
click at [615, 487] on select "Little Dragons Basic Leadership Kickboxing Kobudo Masterclub" at bounding box center [385, 504] width 512 height 35
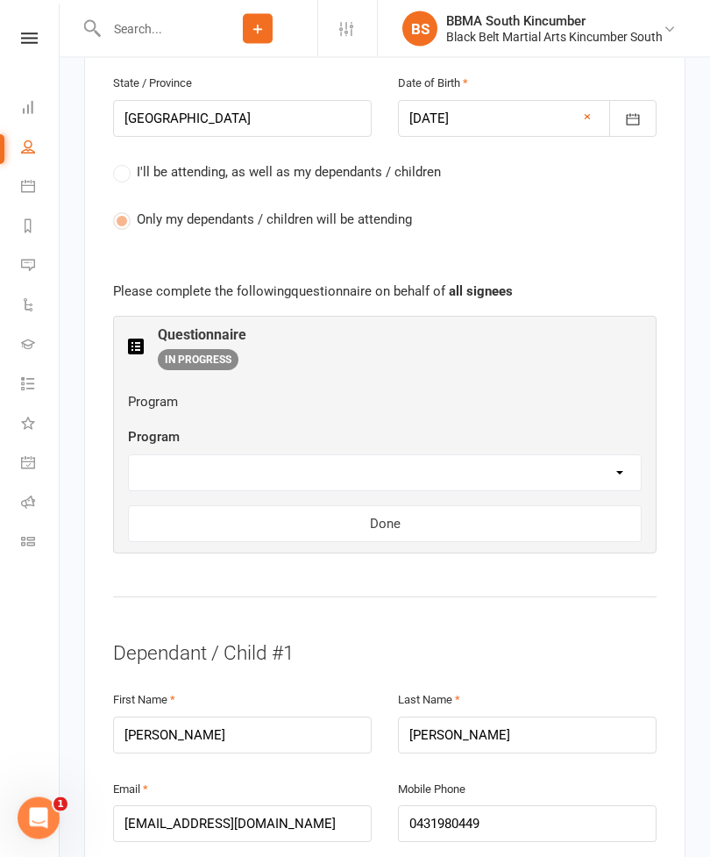
click at [618, 456] on select "Little Dragons Basic Leadership Kickboxing Kobudo Masterclub" at bounding box center [385, 473] width 512 height 35
select select "Kickboxing"
click at [557, 505] on button "Done" at bounding box center [385, 523] width 514 height 37
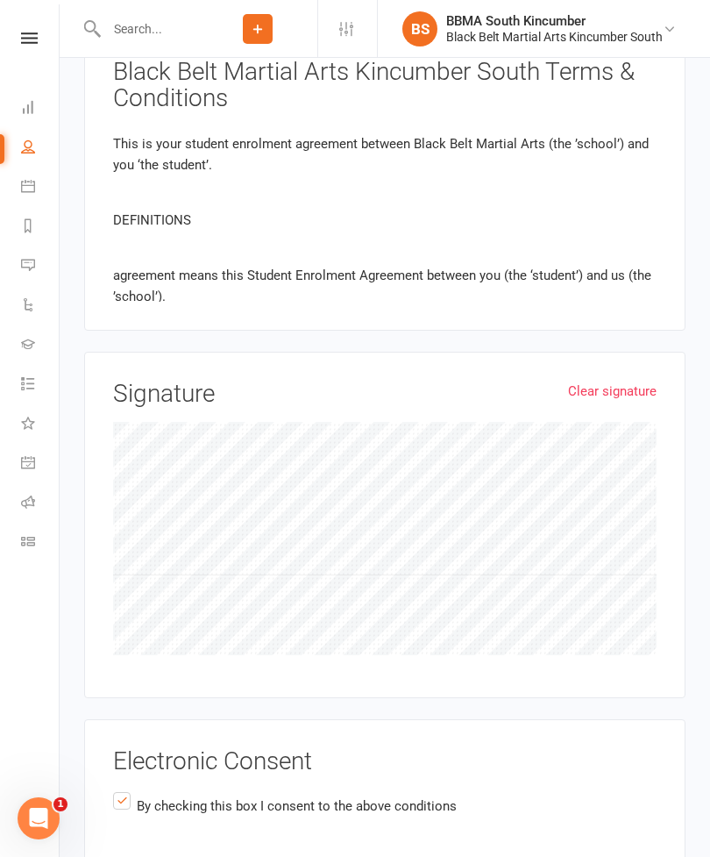
scroll to position [1938, 0]
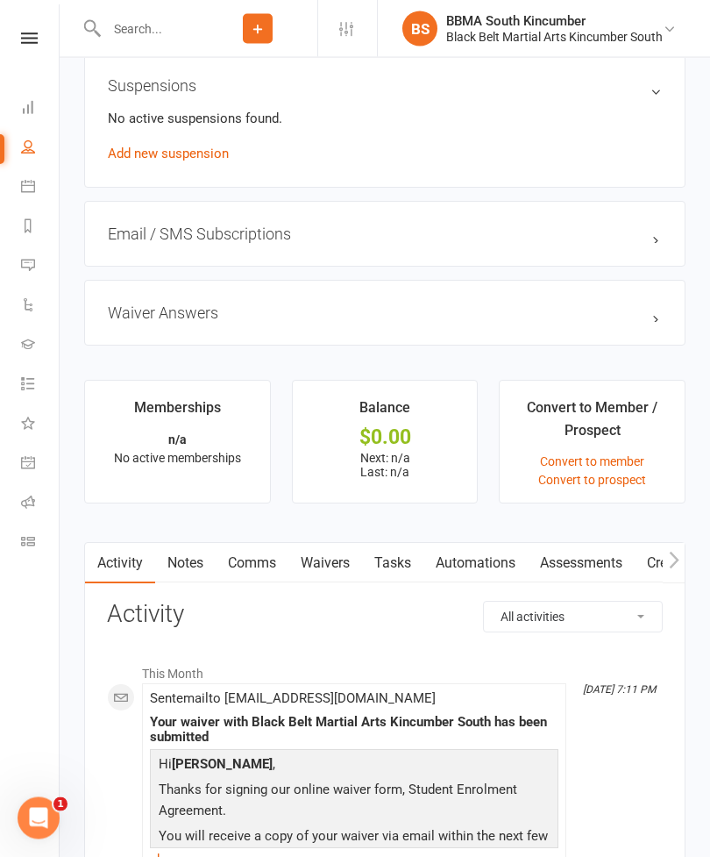
scroll to position [1099, 0]
click at [0, 0] on link "edit" at bounding box center [0, 0] width 0 height 0
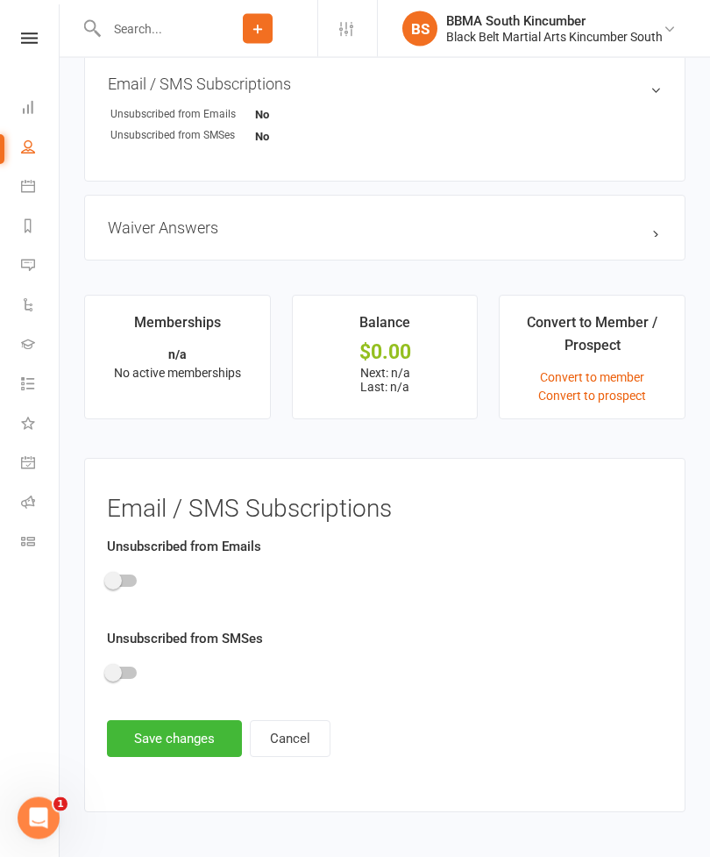
scroll to position [1260, 0]
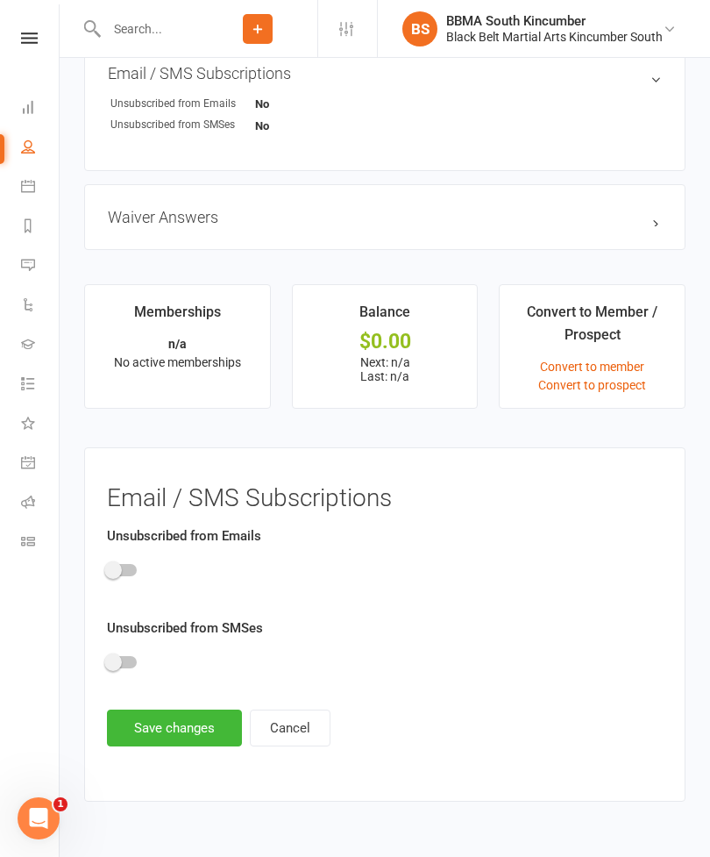
click at [300, 739] on button "Cancel" at bounding box center [290, 728] width 81 height 37
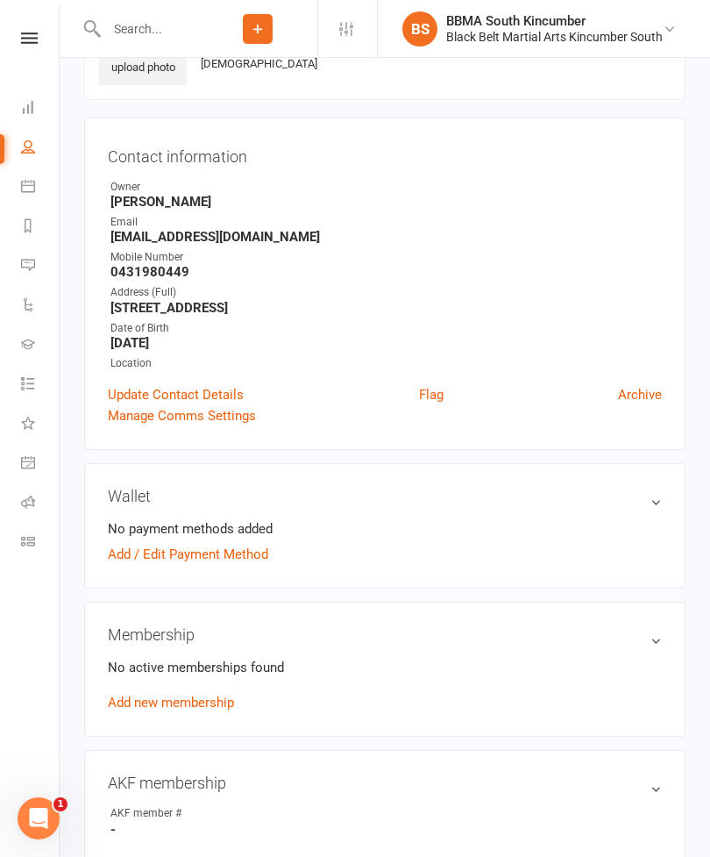
scroll to position [0, 0]
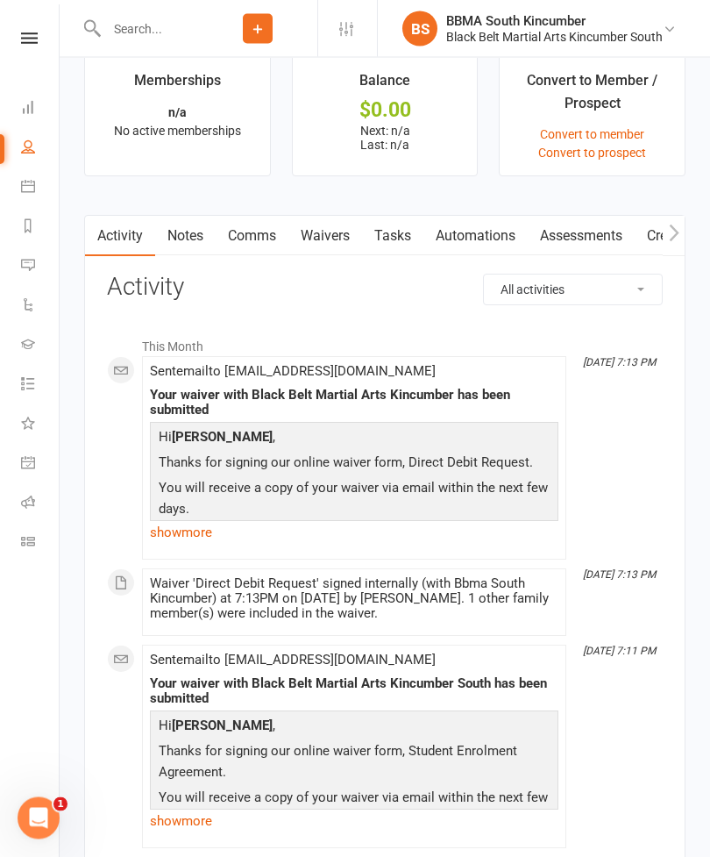
scroll to position [1513, 0]
